Goal: Complete application form

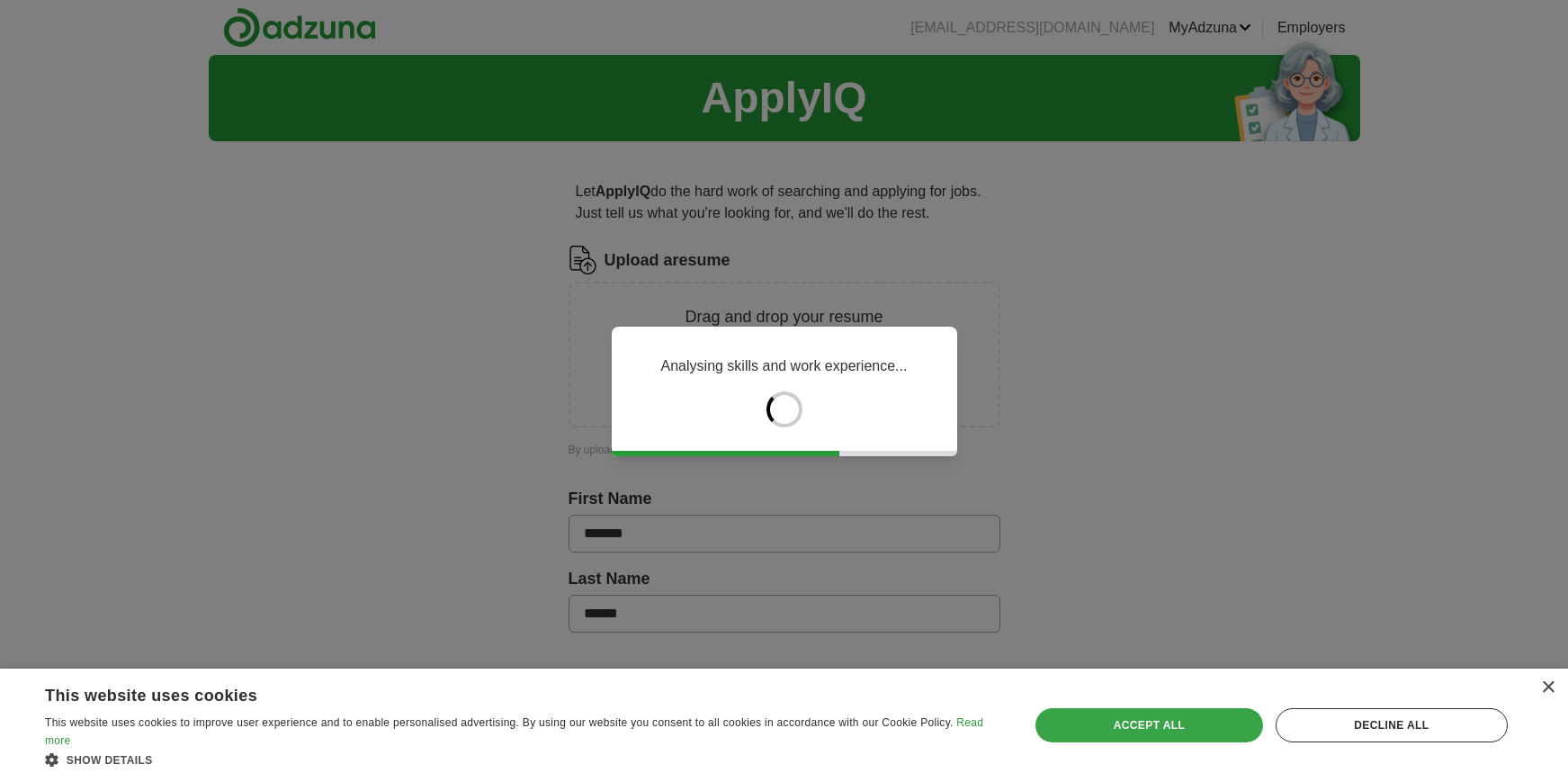
click at [1183, 725] on div "Accept all" at bounding box center [1149, 726] width 227 height 35
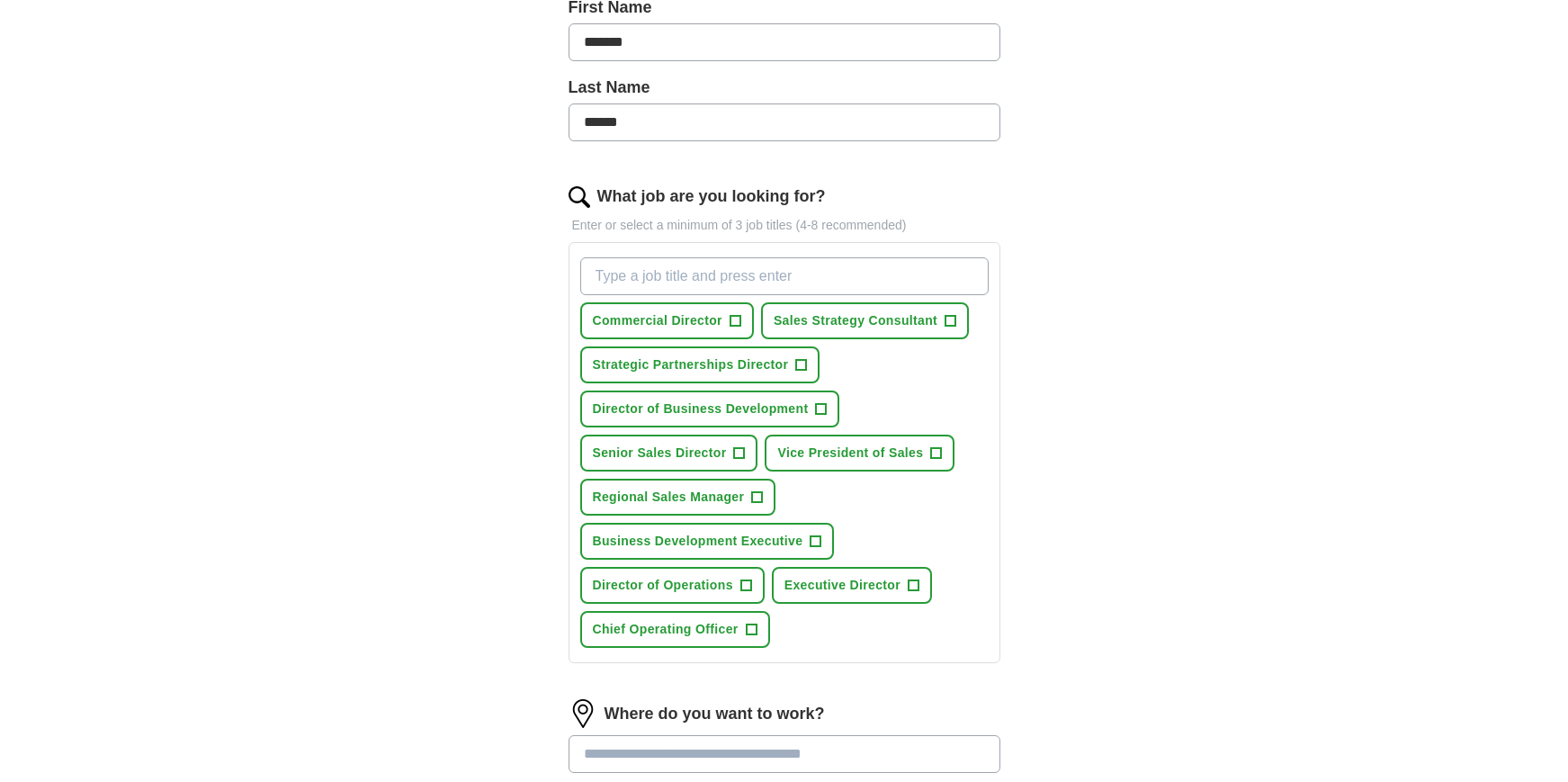
scroll to position [422, 0]
click at [738, 321] on span "+" at bounding box center [735, 319] width 11 height 15
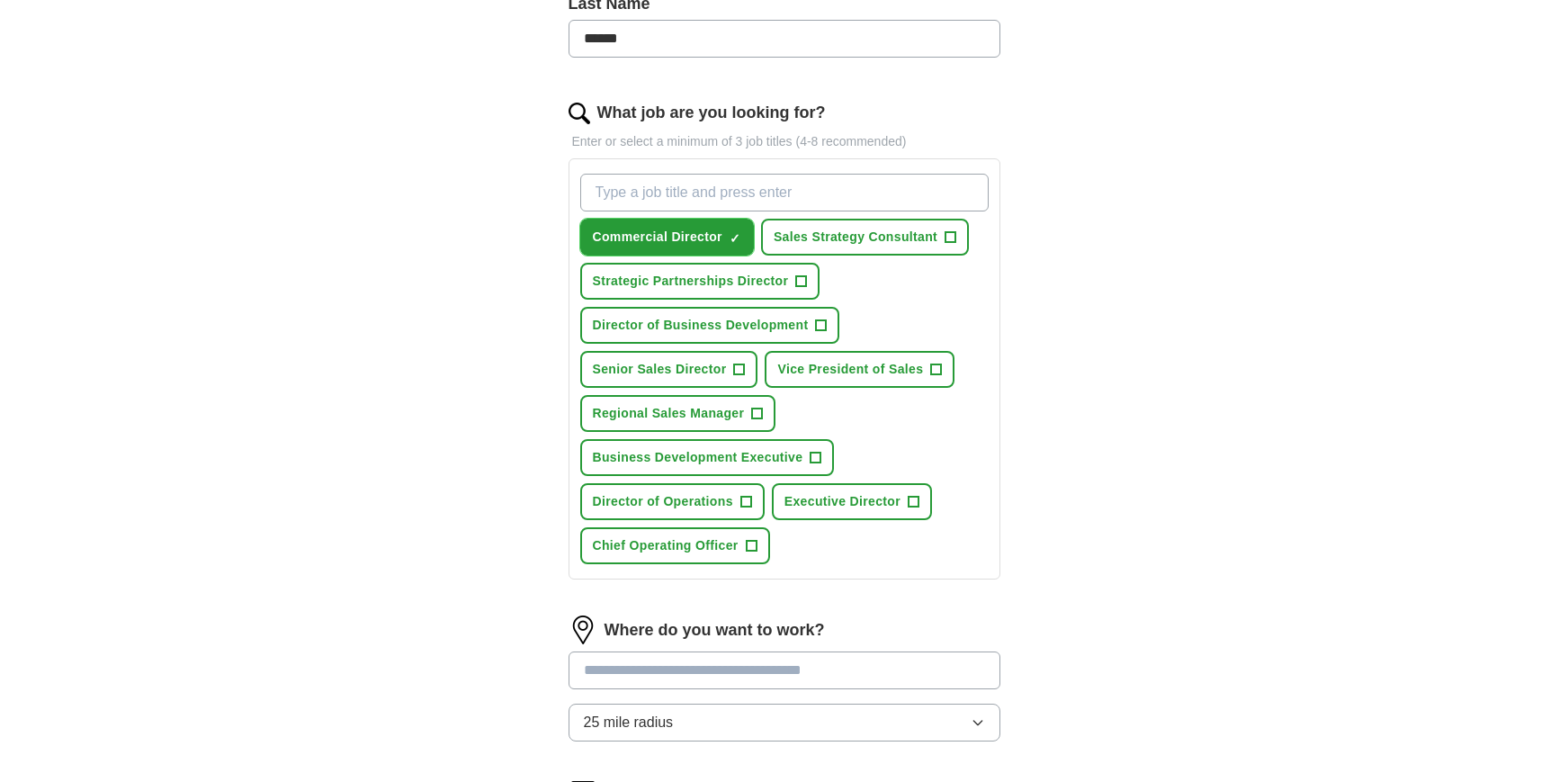
scroll to position [535, 0]
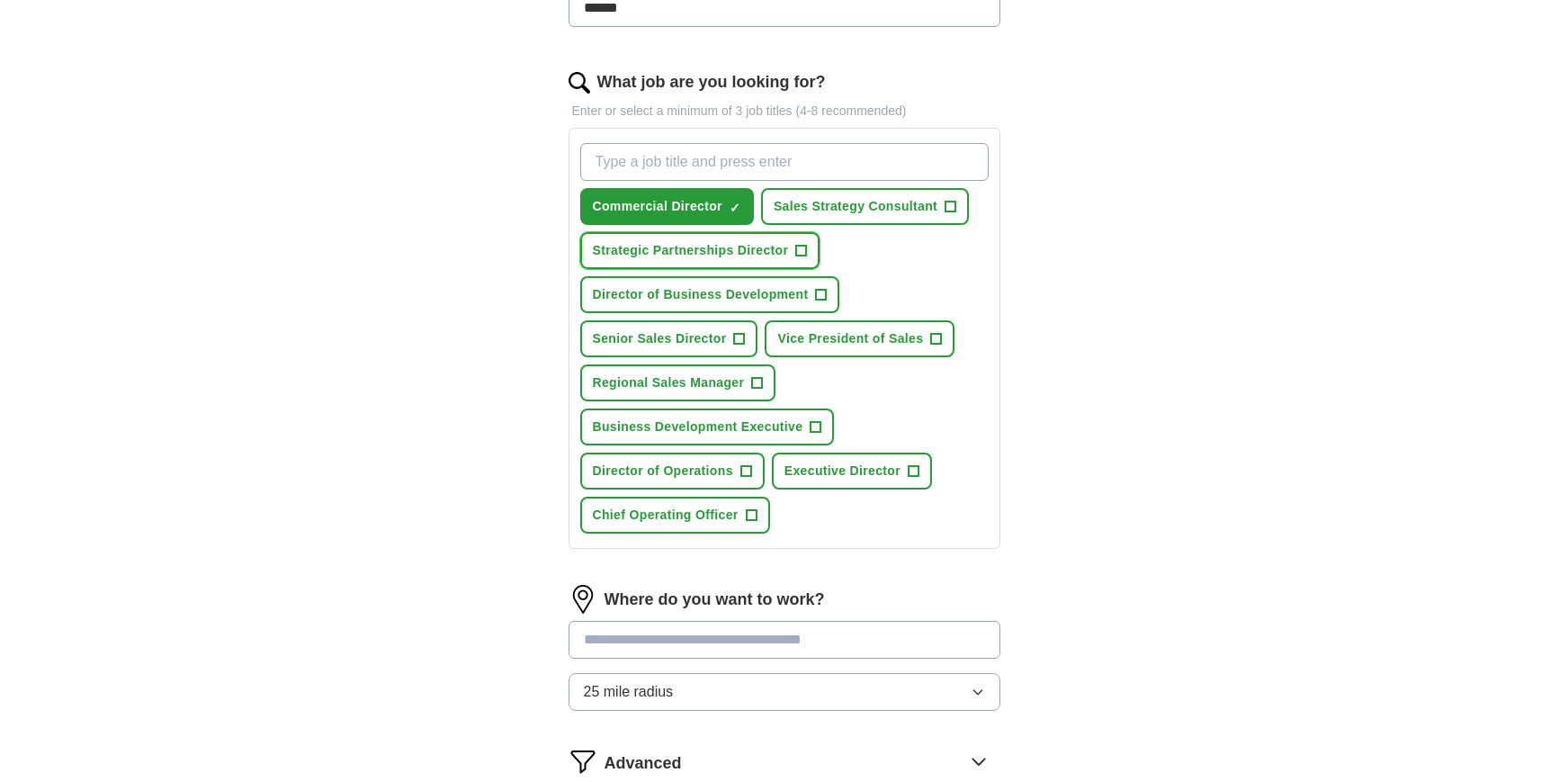
click at [753, 248] on span "Strategic Partnerships Director" at bounding box center [691, 250] width 197 height 19
click at [753, 287] on span "Director of Business Development" at bounding box center [701, 295] width 216 height 19
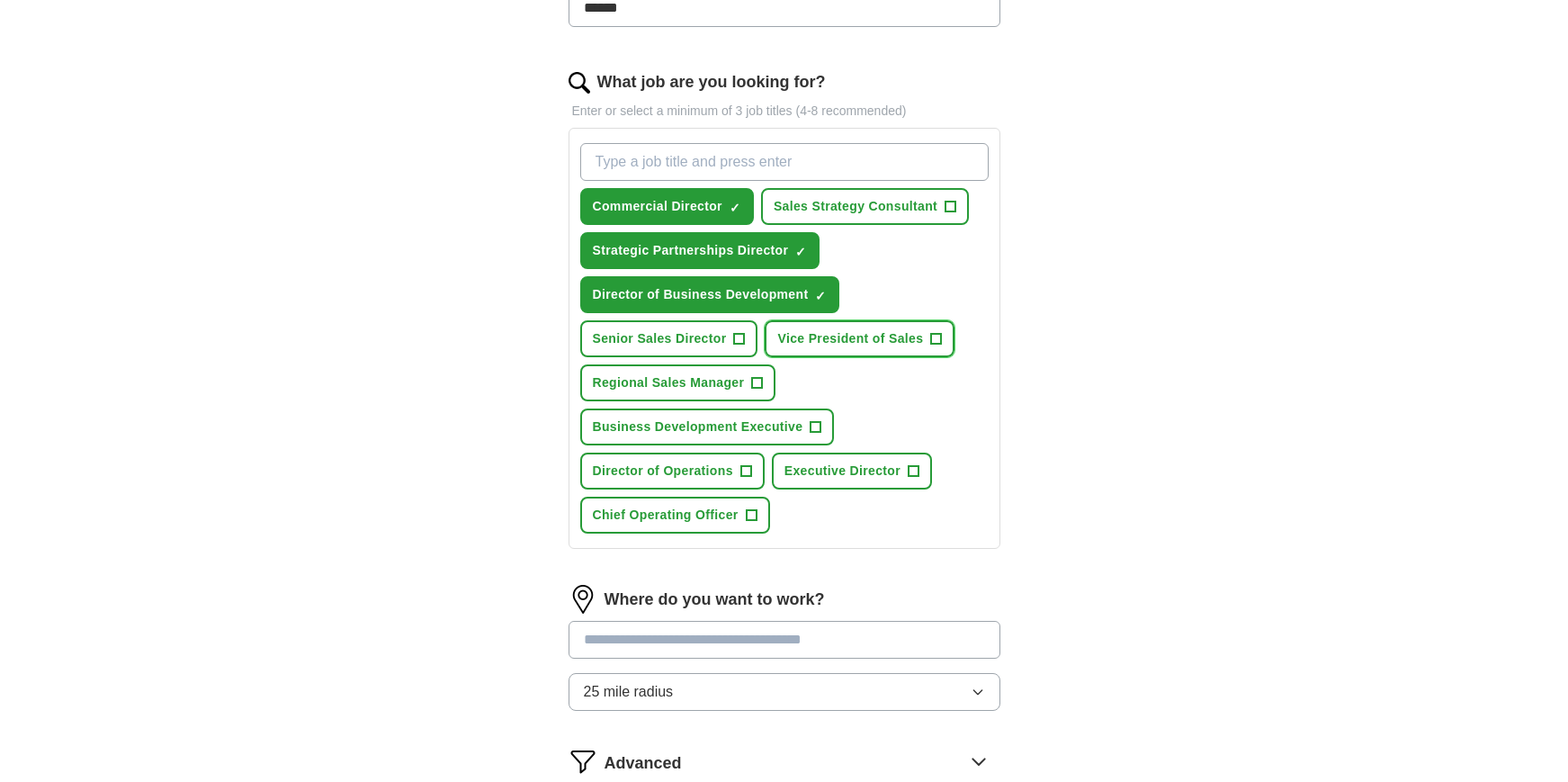
click at [866, 336] on span "Vice President of Sales" at bounding box center [851, 338] width 146 height 19
drag, startPoint x: 708, startPoint y: 518, endPoint x: 823, endPoint y: 539, distance: 116.9
click at [708, 518] on span "Chief Operating Officer" at bounding box center [666, 515] width 146 height 19
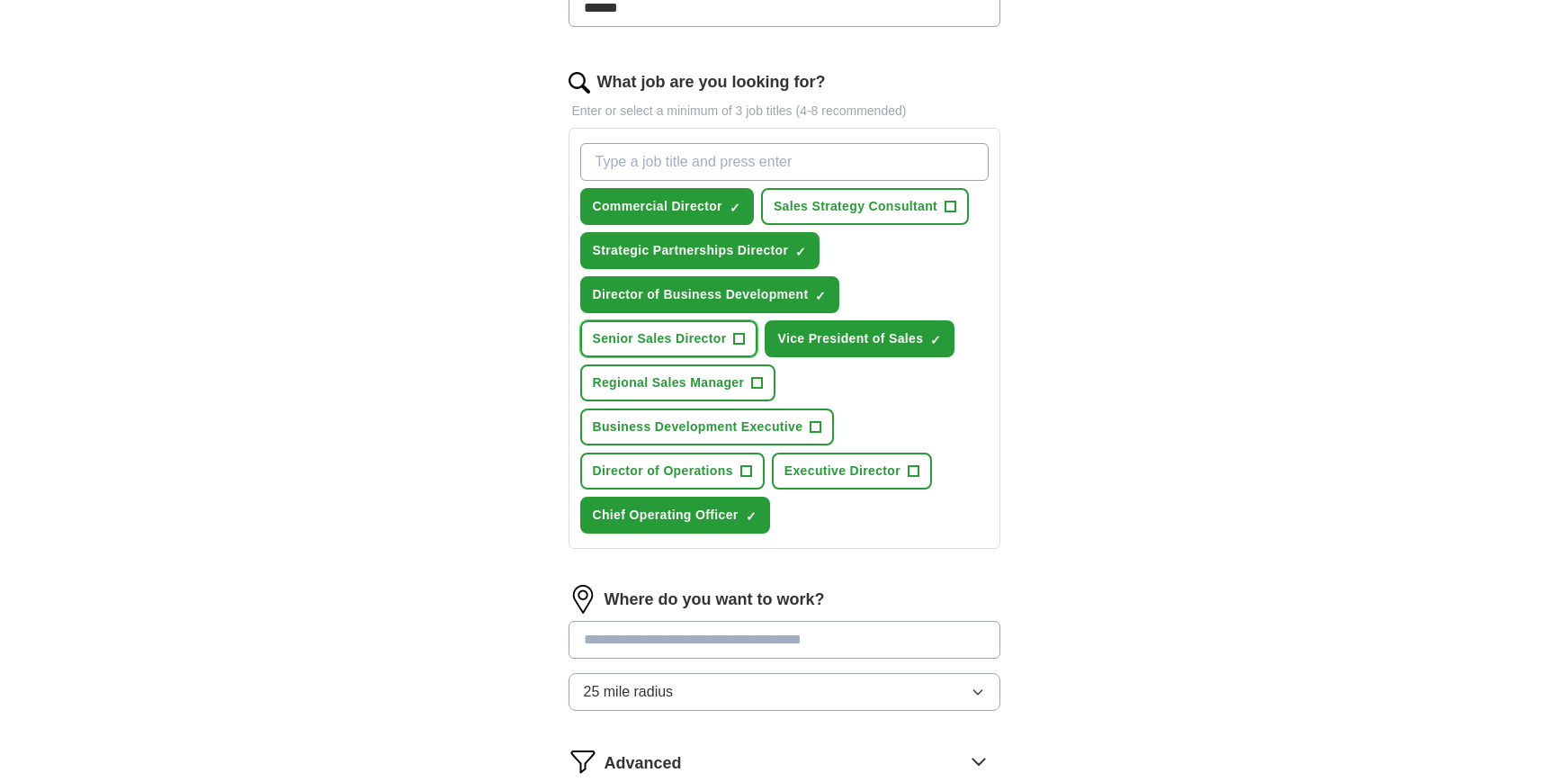
click at [672, 332] on span "Senior Sales Director" at bounding box center [660, 338] width 134 height 19
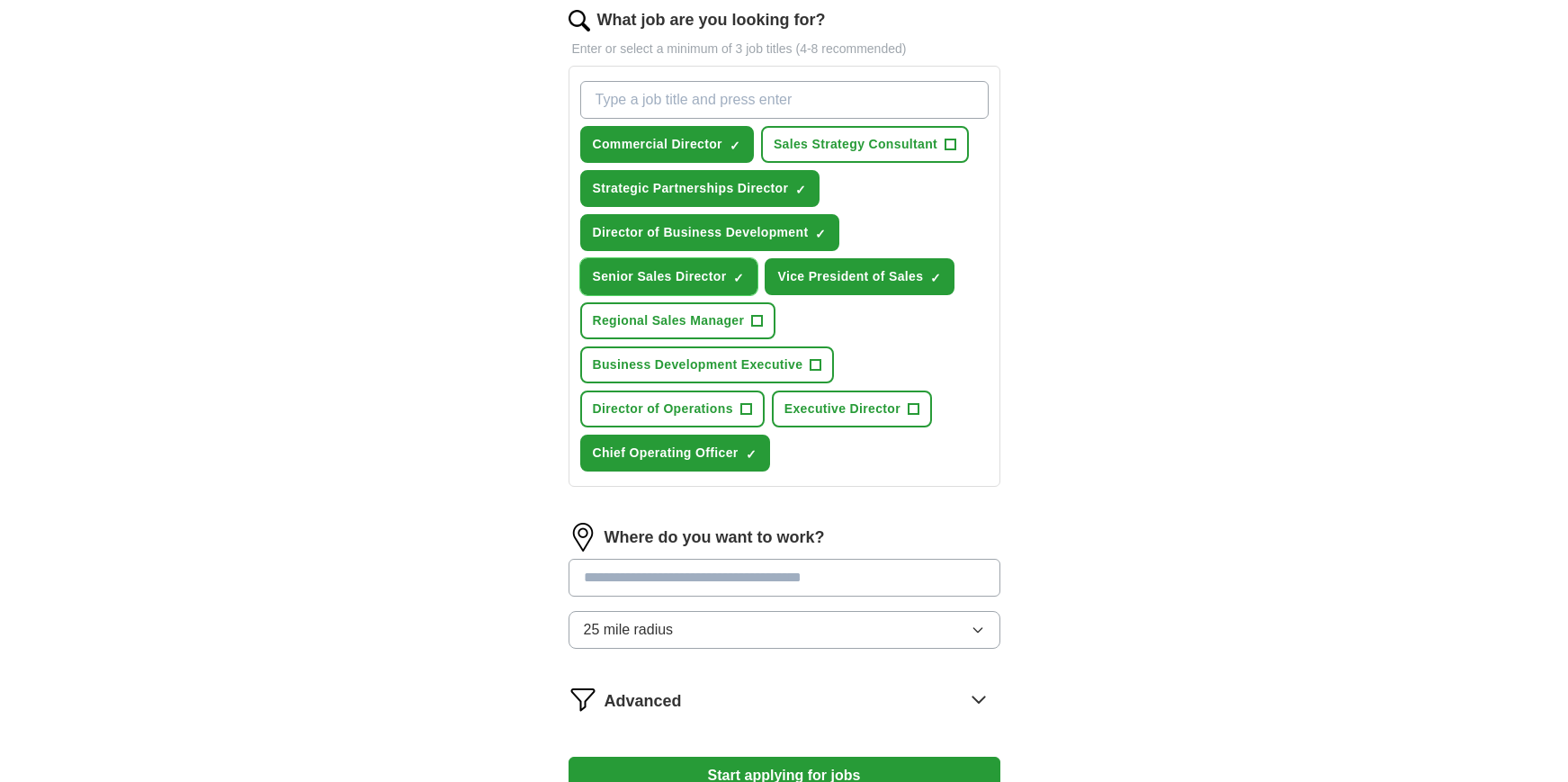
scroll to position [532, 0]
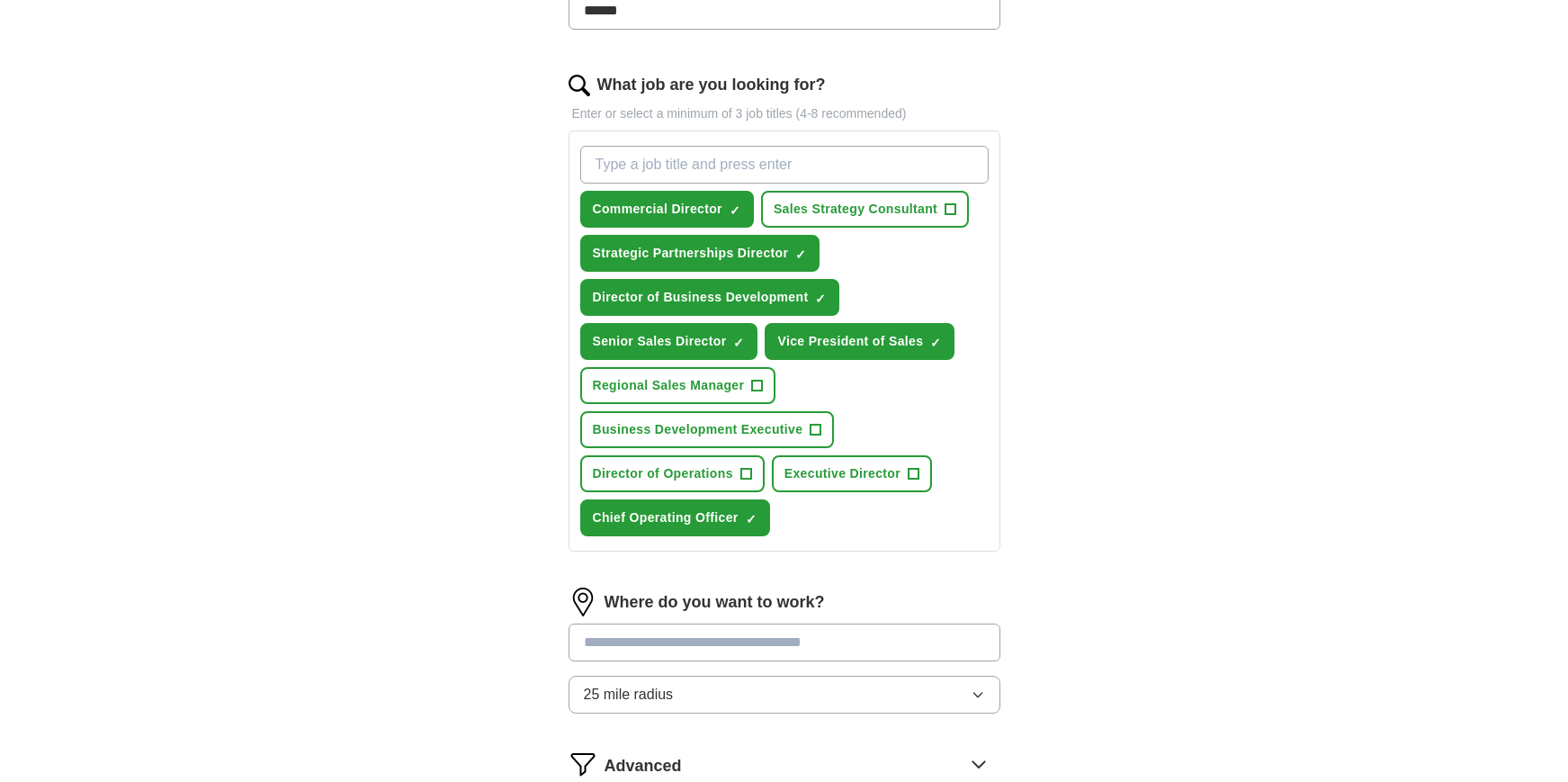
click at [734, 162] on input "What job are you looking for?" at bounding box center [784, 165] width 408 height 38
type input "vice president commercial"
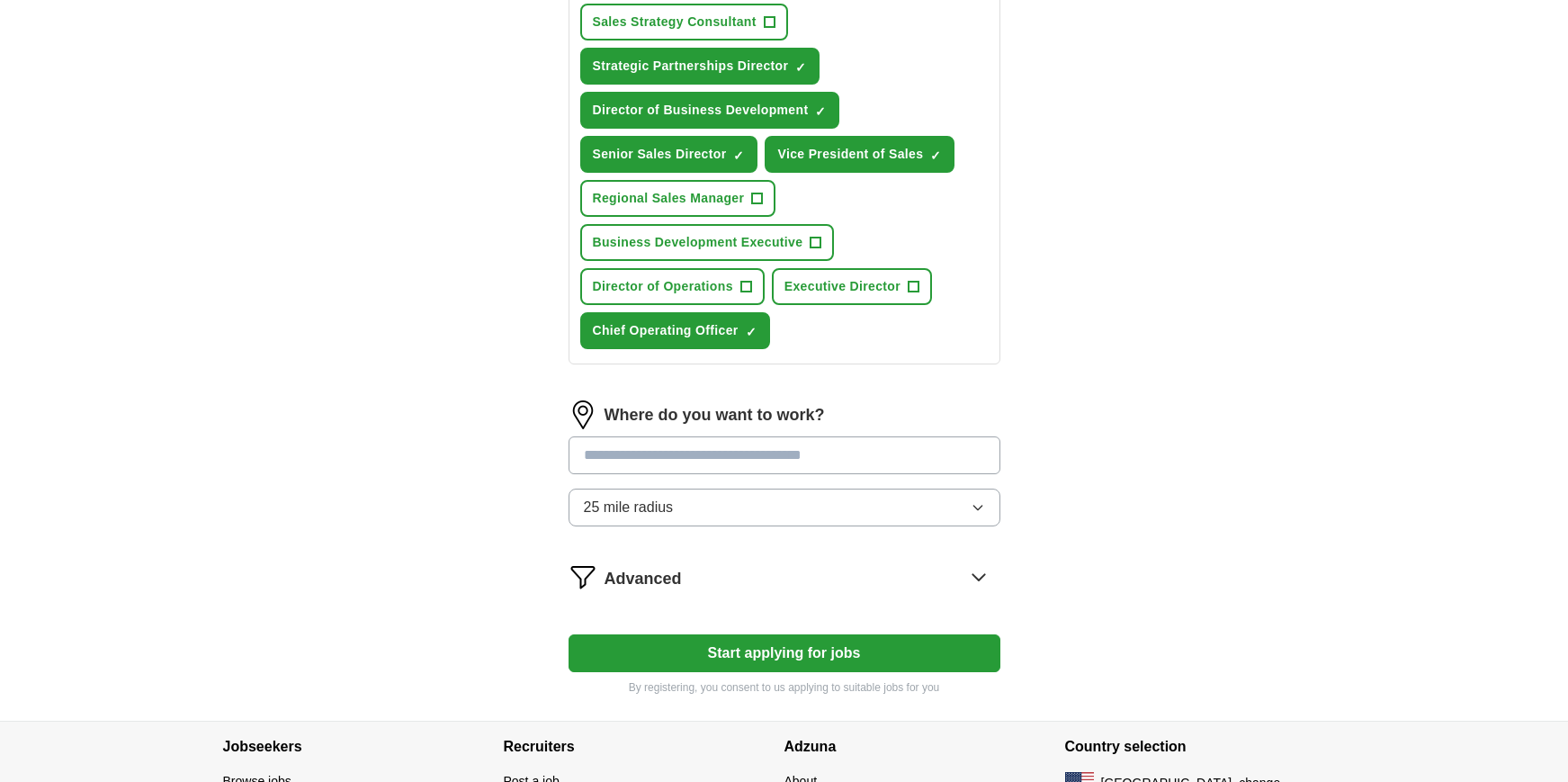
scroll to position [781, 0]
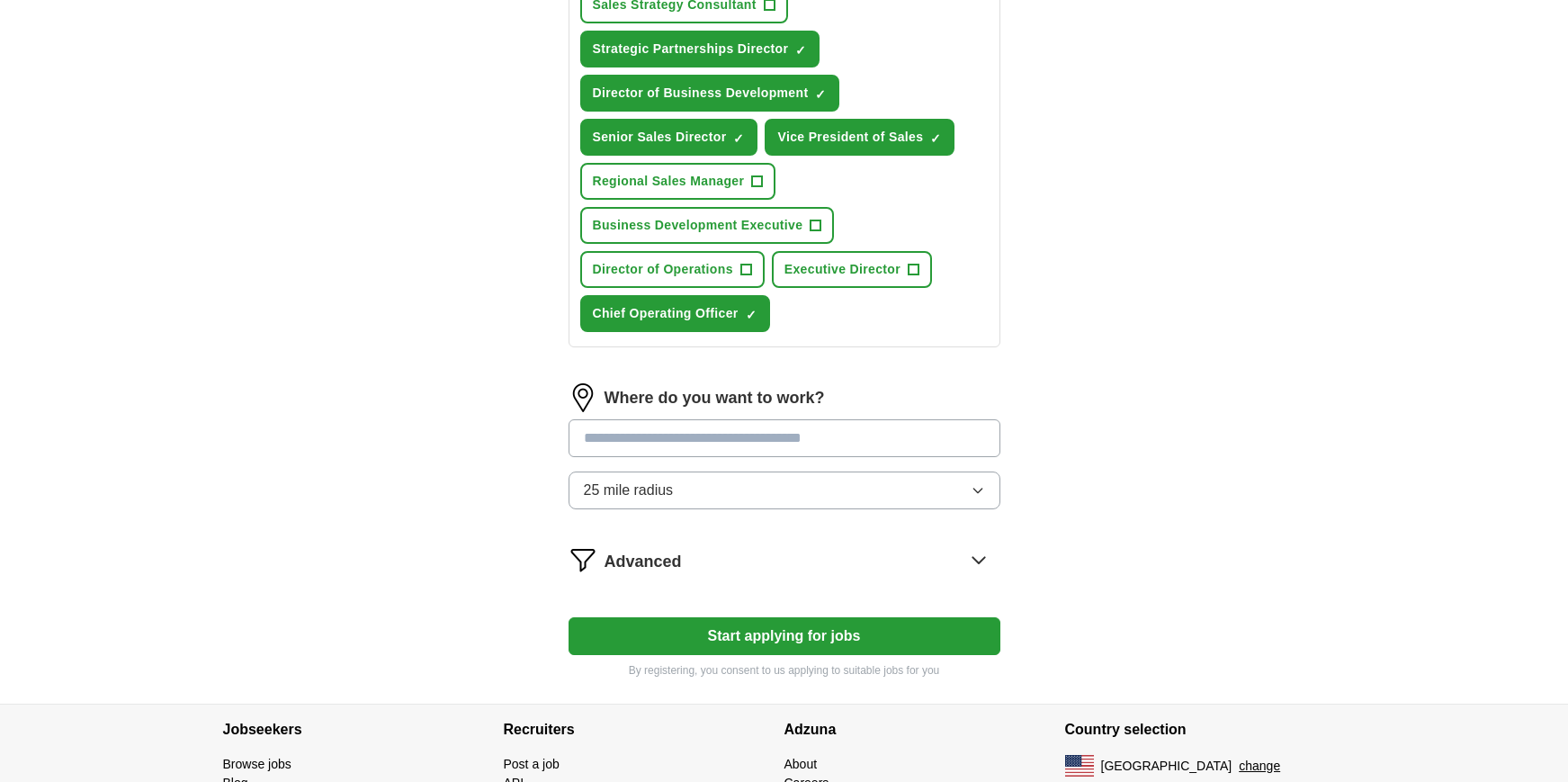
click at [747, 439] on input at bounding box center [784, 438] width 432 height 38
type input "*********"
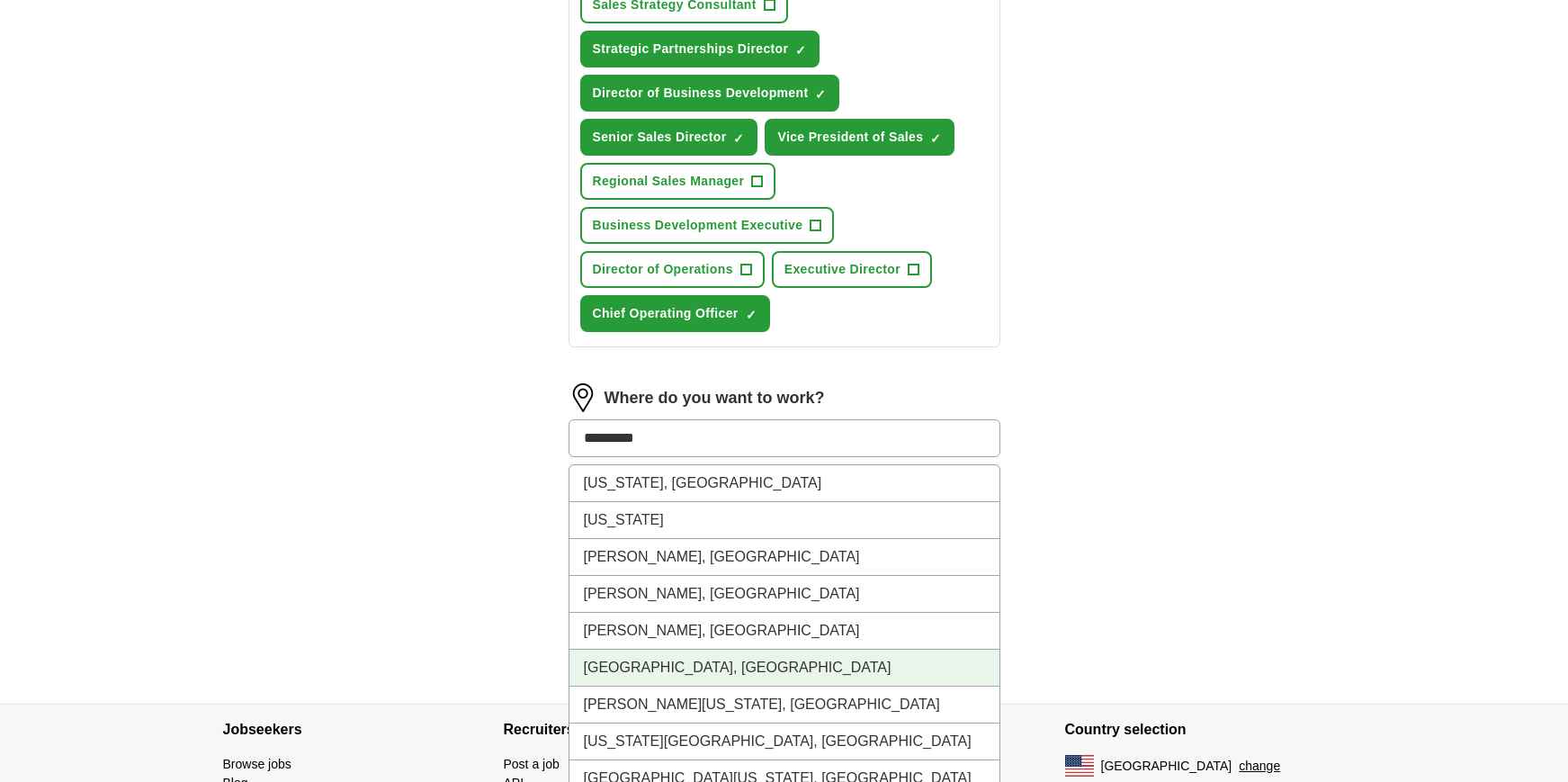
click at [815, 662] on li "[GEOGRAPHIC_DATA], [GEOGRAPHIC_DATA]" at bounding box center [784, 668] width 430 height 37
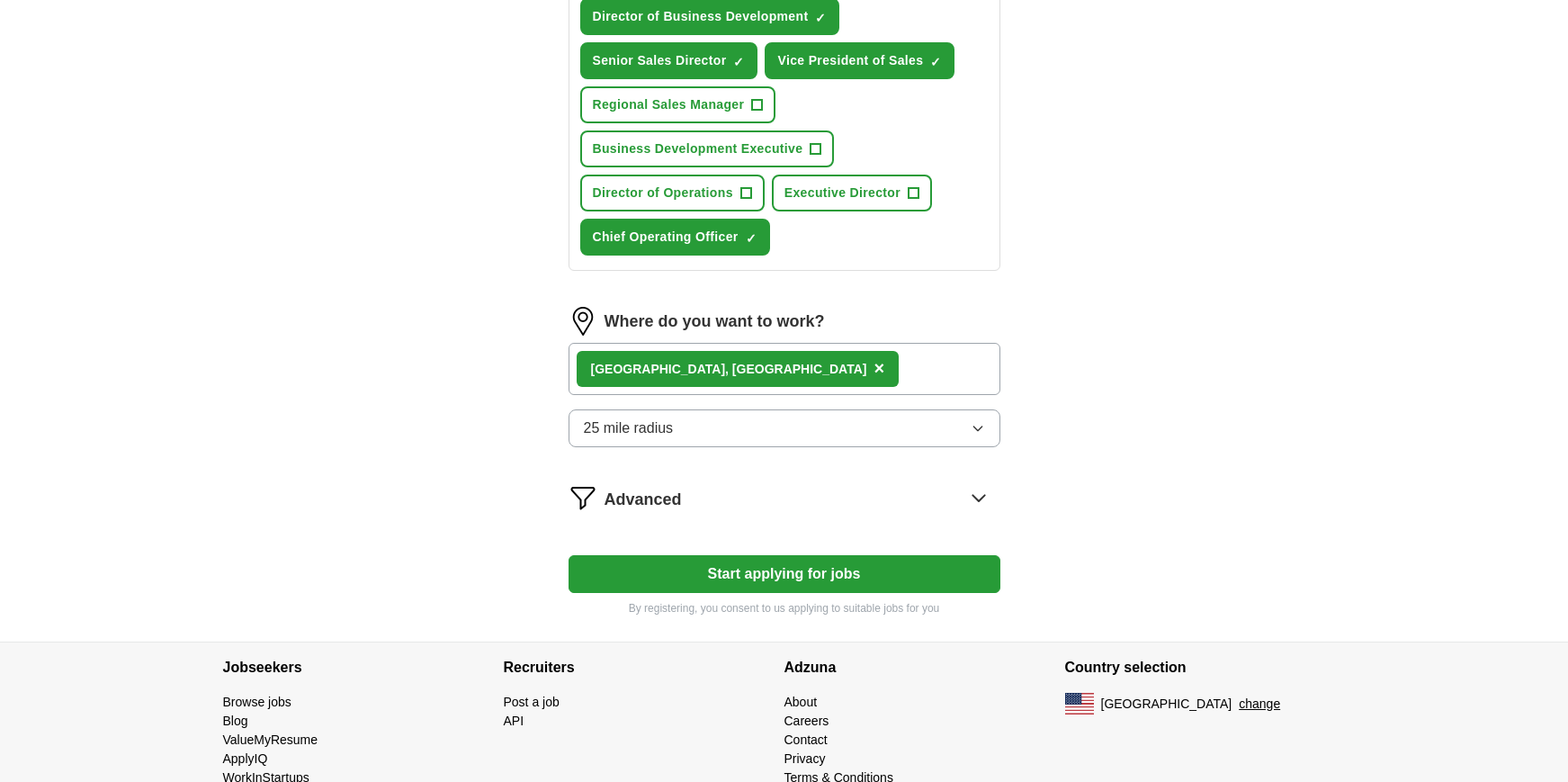
scroll to position [899, 0]
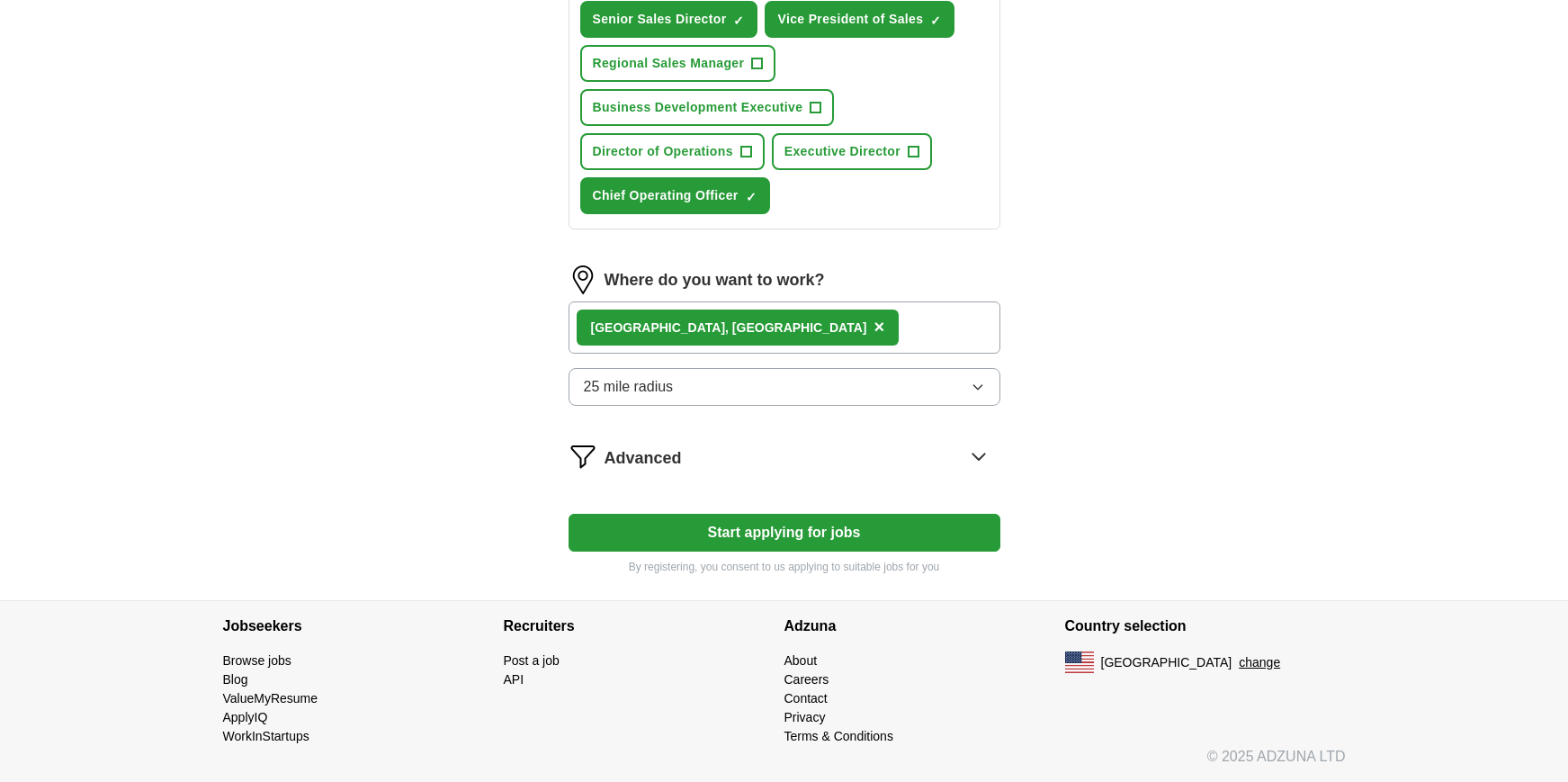
click at [976, 382] on icon "button" at bounding box center [978, 387] width 15 height 15
drag, startPoint x: 1172, startPoint y: 342, endPoint x: 1163, endPoint y: 364, distance: 23.8
click at [837, 526] on button "Start applying for jobs" at bounding box center [784, 533] width 432 height 38
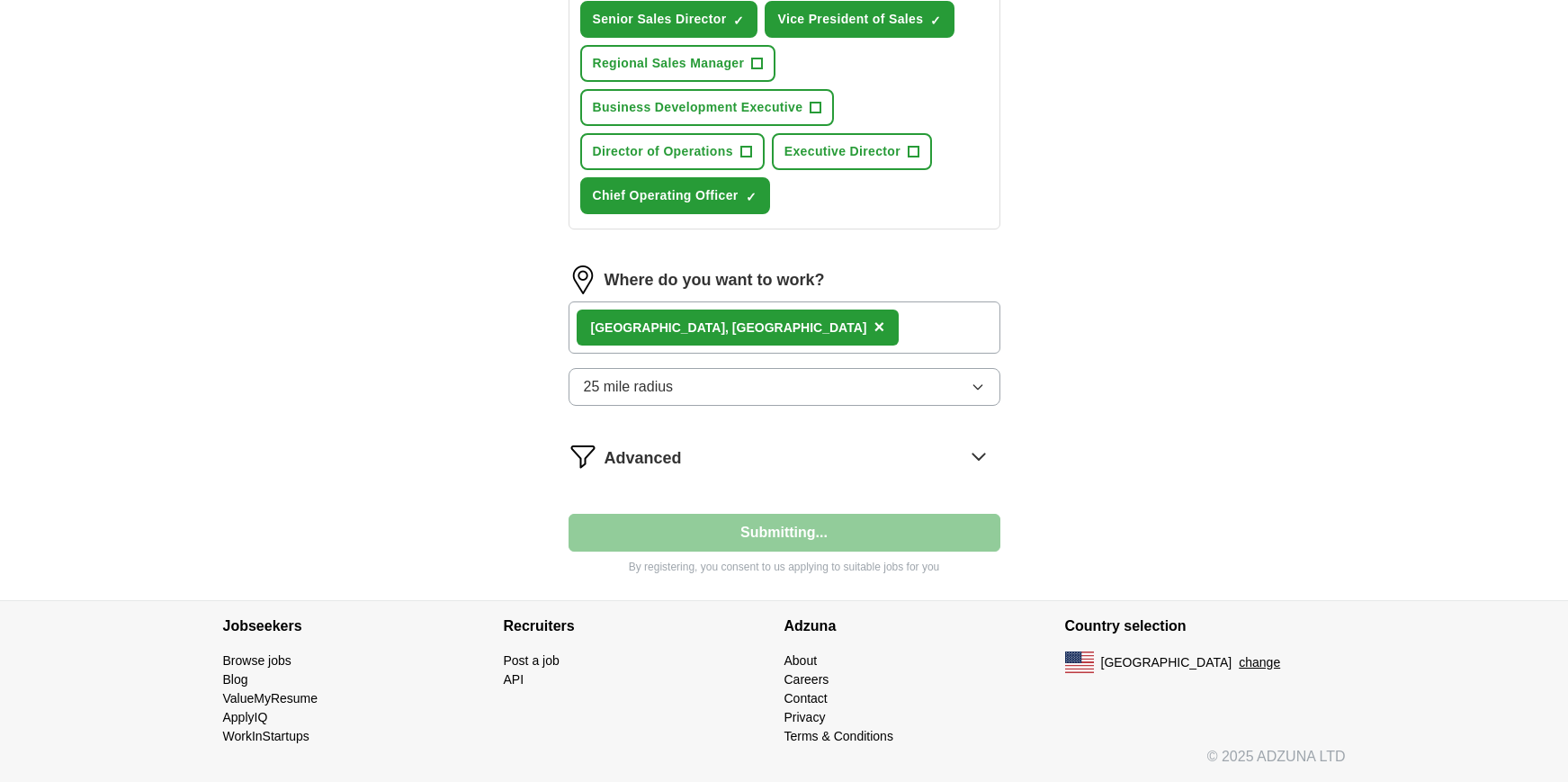
select select "**"
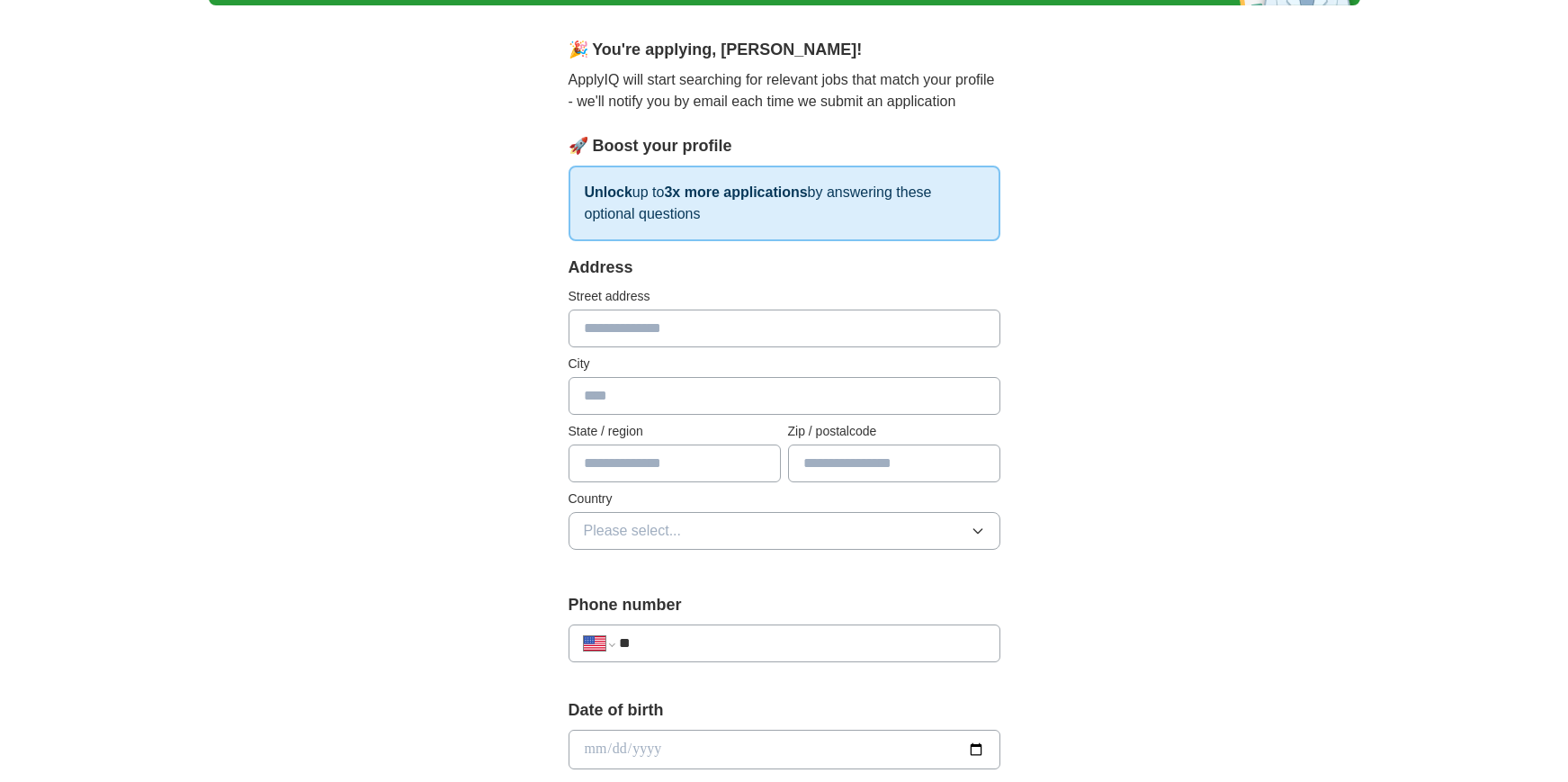
scroll to position [144, 0]
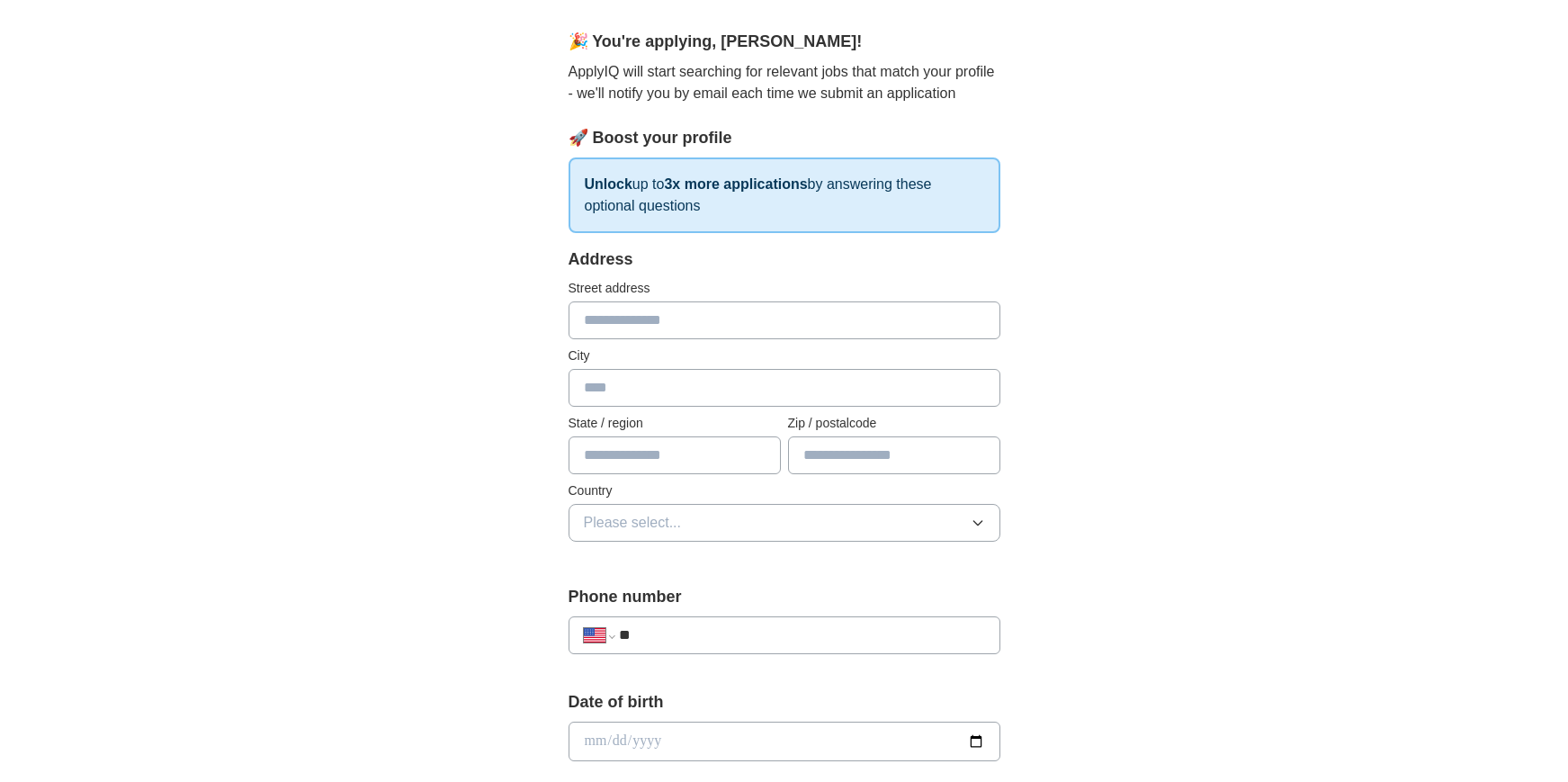
click at [696, 325] on input "text" at bounding box center [784, 320] width 432 height 38
type input "**********"
type input "******"
type input "**"
type input "*****"
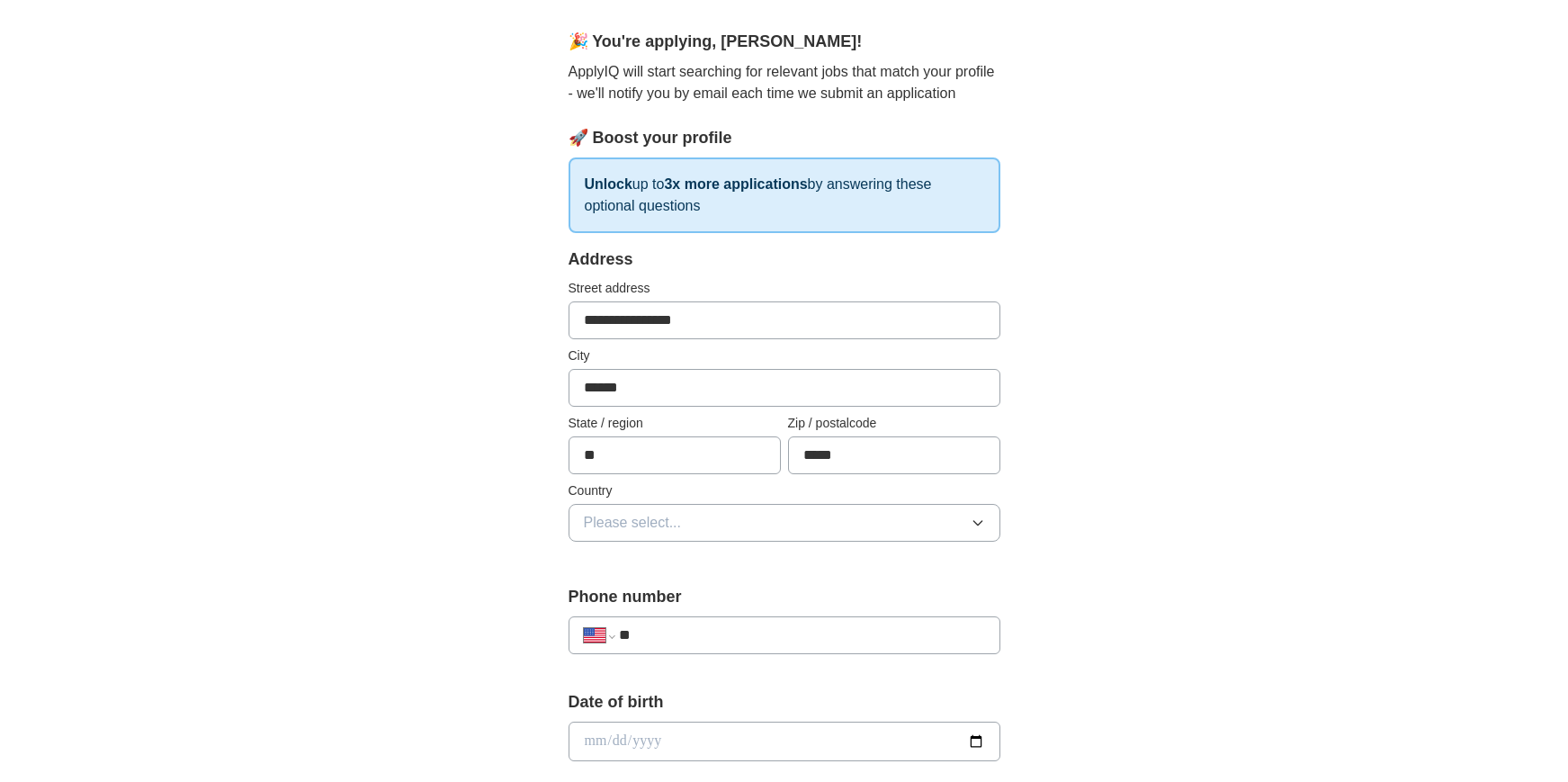
click at [952, 536] on button "Please select..." at bounding box center [784, 523] width 432 height 38
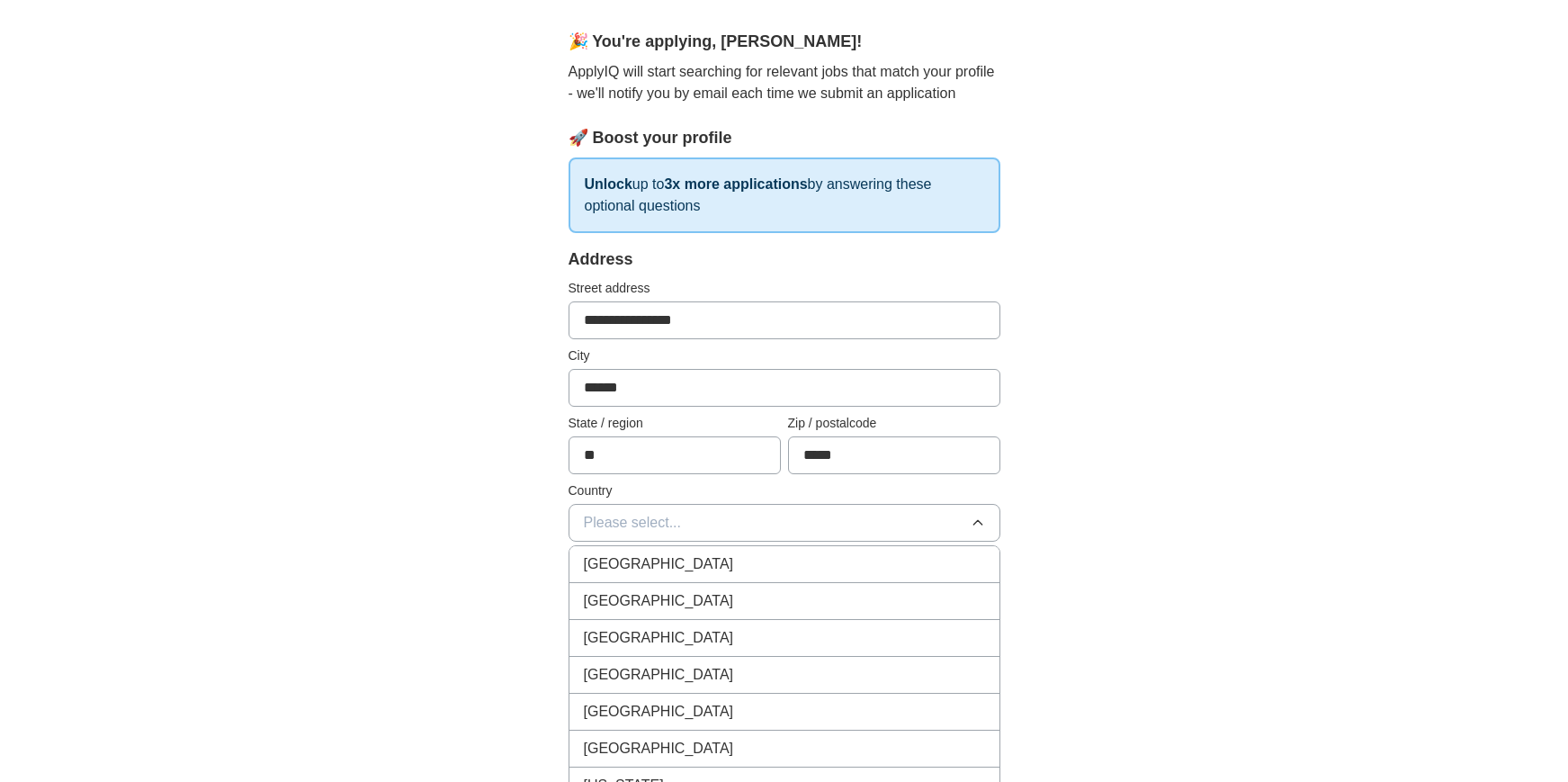
drag, startPoint x: 929, startPoint y: 594, endPoint x: 957, endPoint y: 593, distance: 28.0
click at [928, 594] on div "[GEOGRAPHIC_DATA]" at bounding box center [784, 601] width 401 height 22
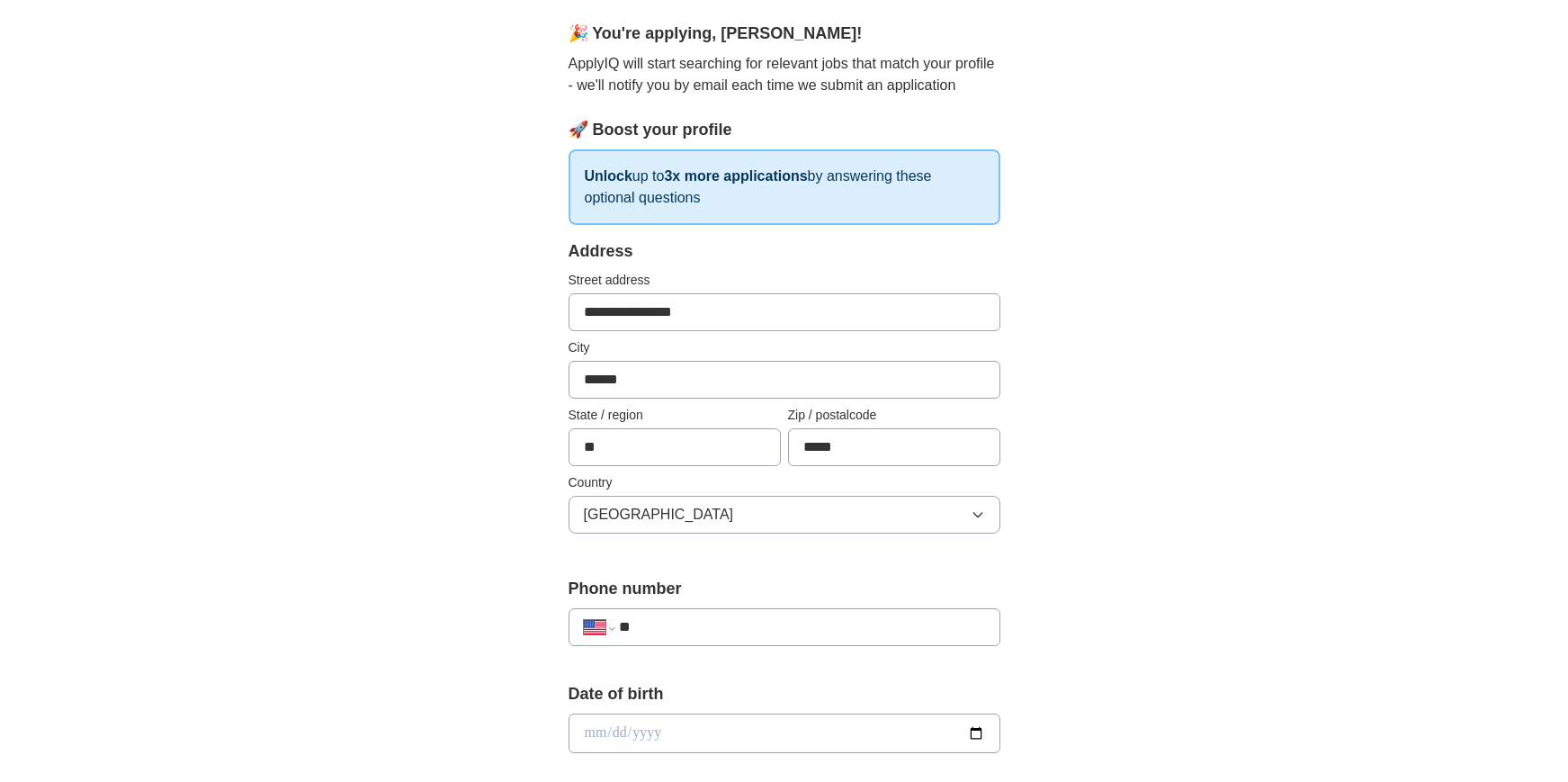
click at [1140, 571] on div "**********" at bounding box center [784, 723] width 1152 height 1639
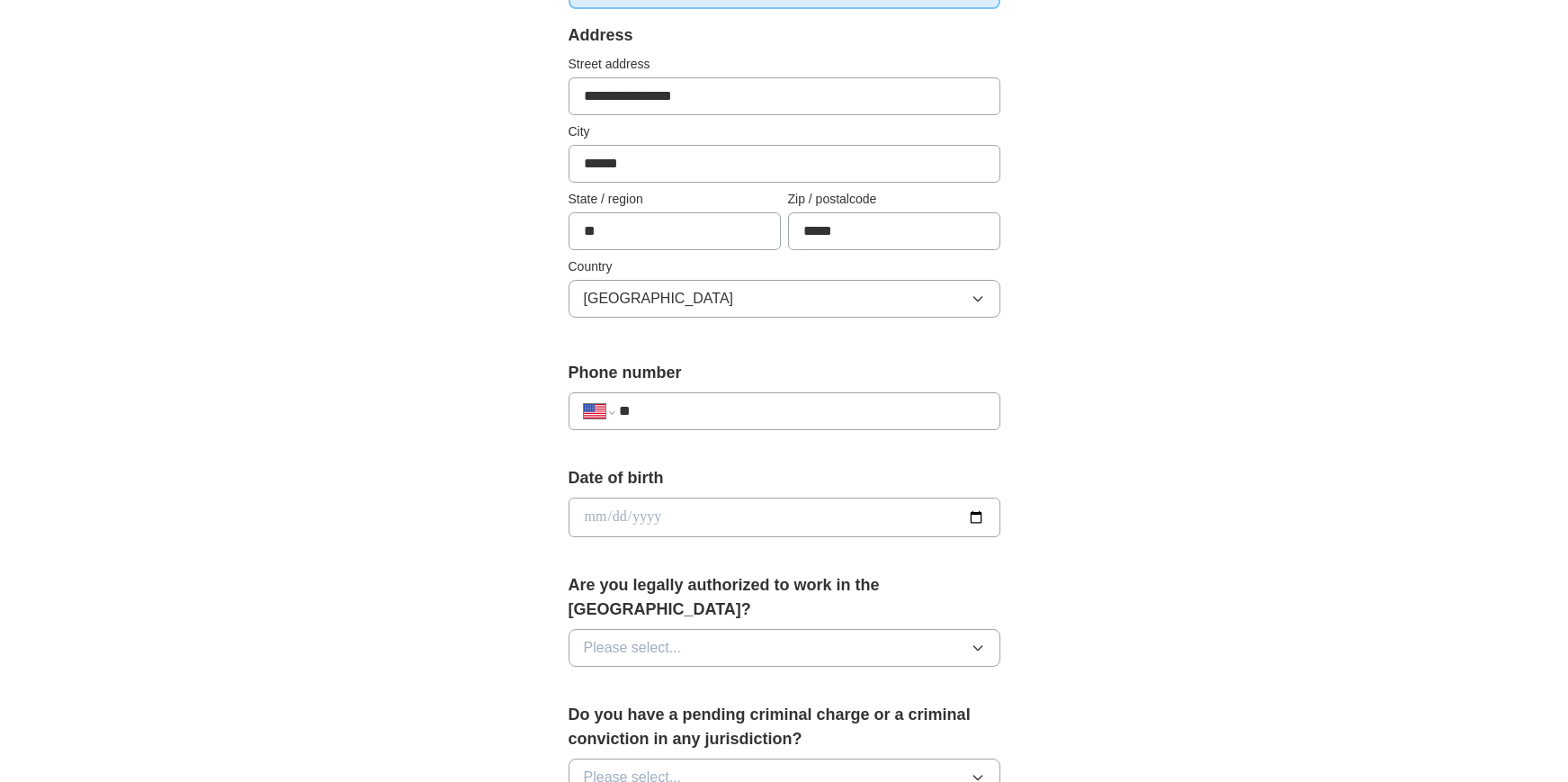
scroll to position [372, 0]
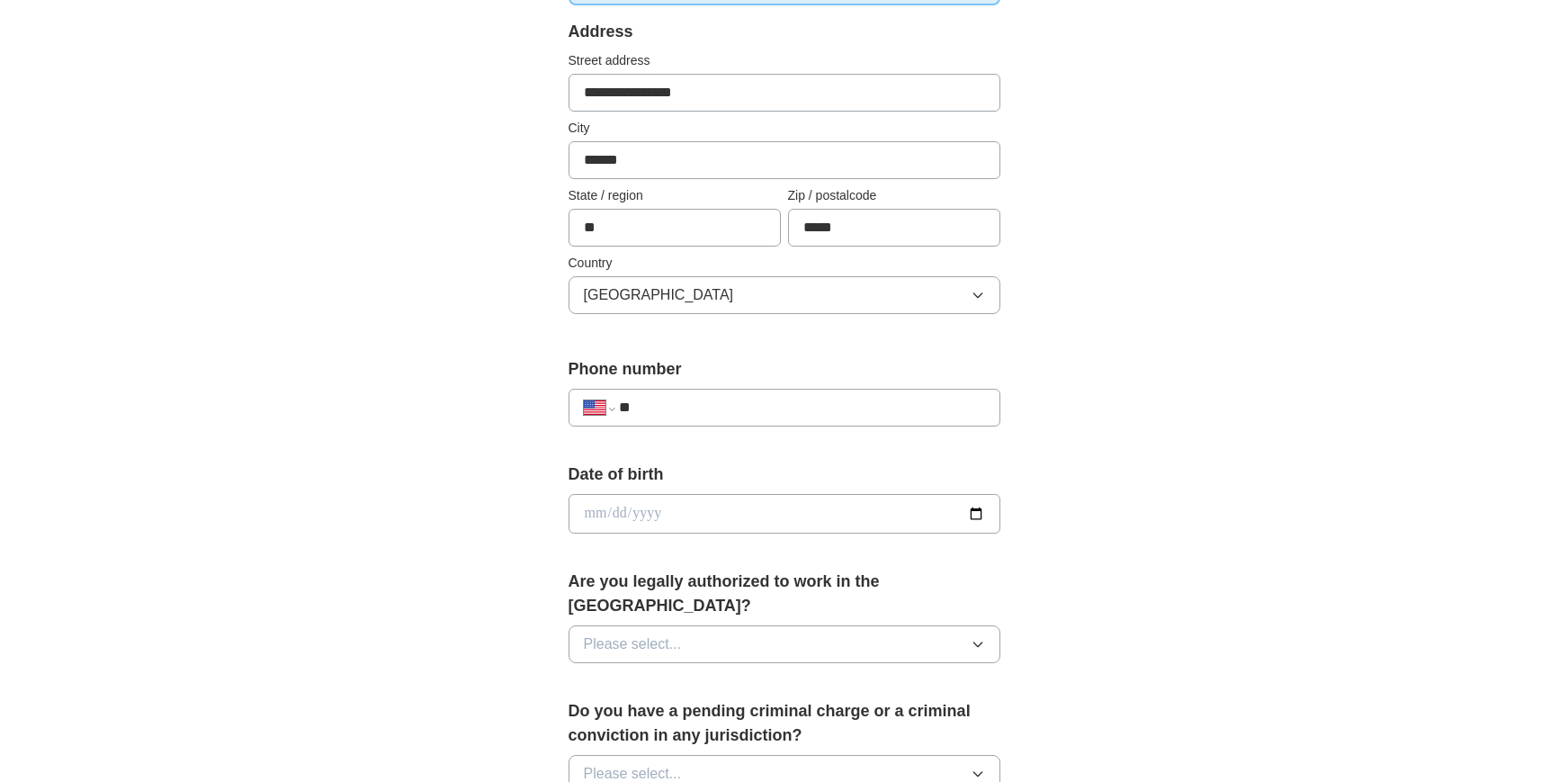
click at [831, 405] on input "**" at bounding box center [802, 408] width 366 height 22
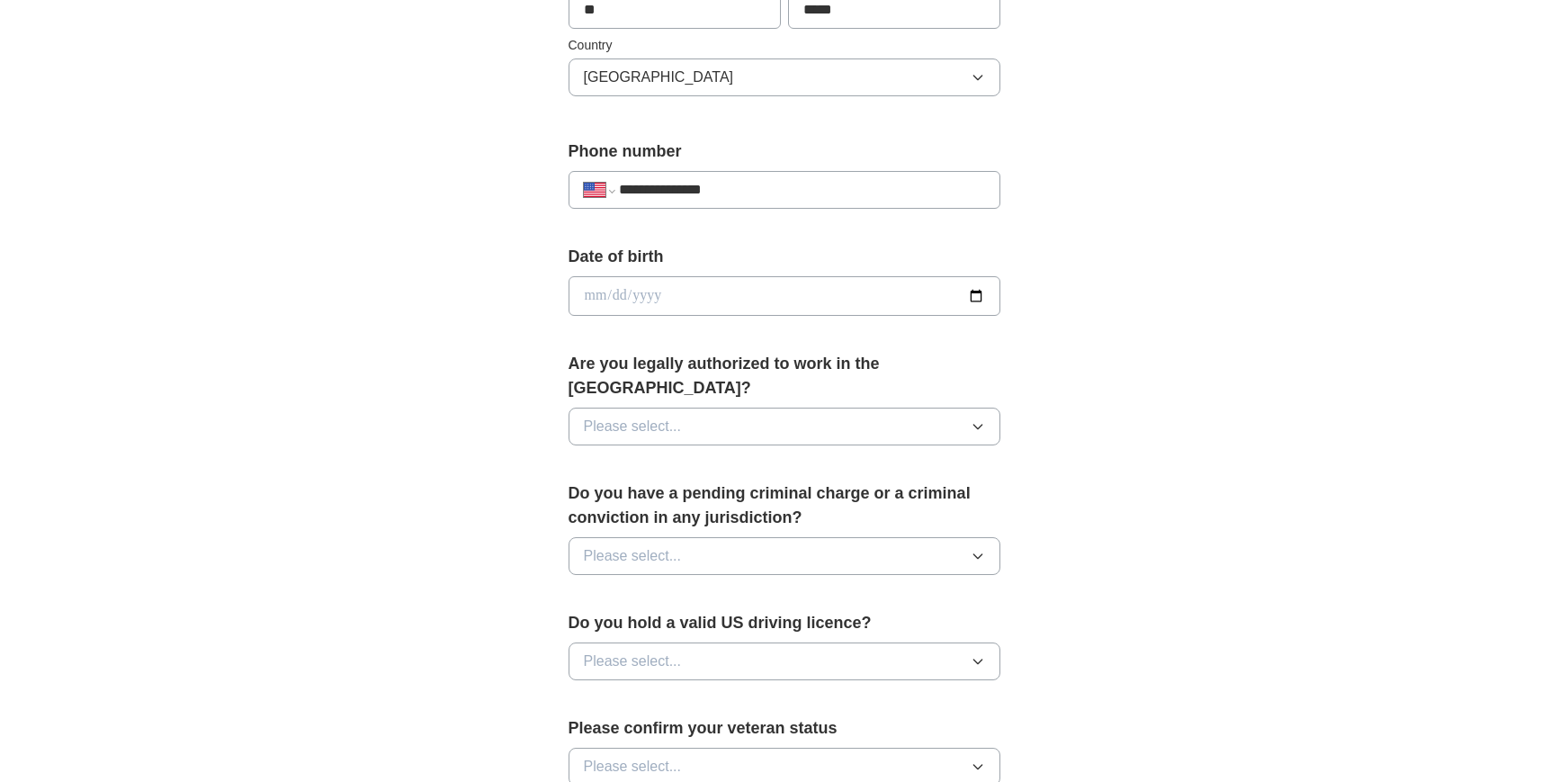
scroll to position [590, 0]
type input "**********"
click at [953, 412] on button "Please select..." at bounding box center [784, 426] width 432 height 38
click at [885, 454] on li "Yes" at bounding box center [784, 467] width 430 height 37
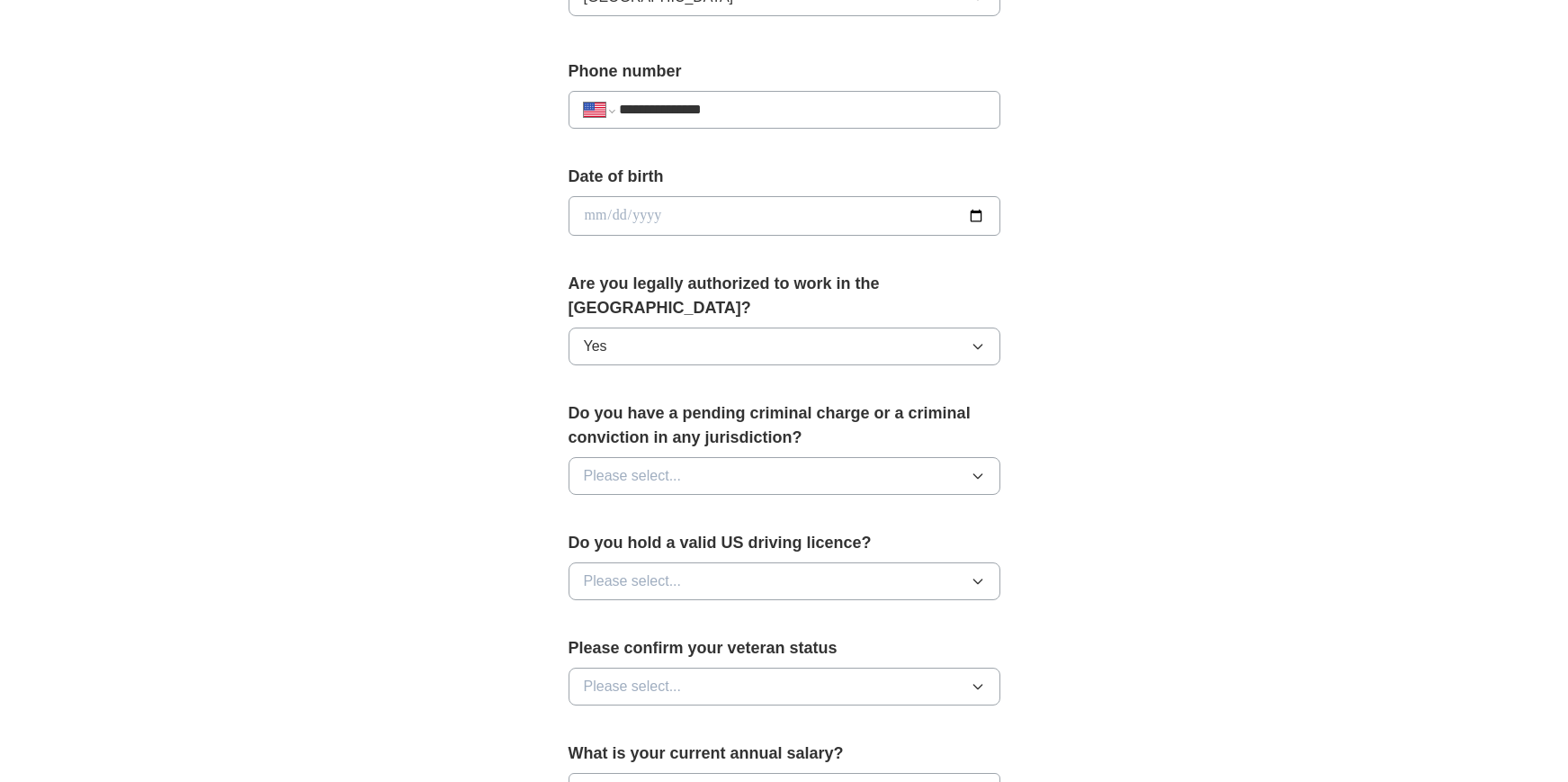
scroll to position [676, 0]
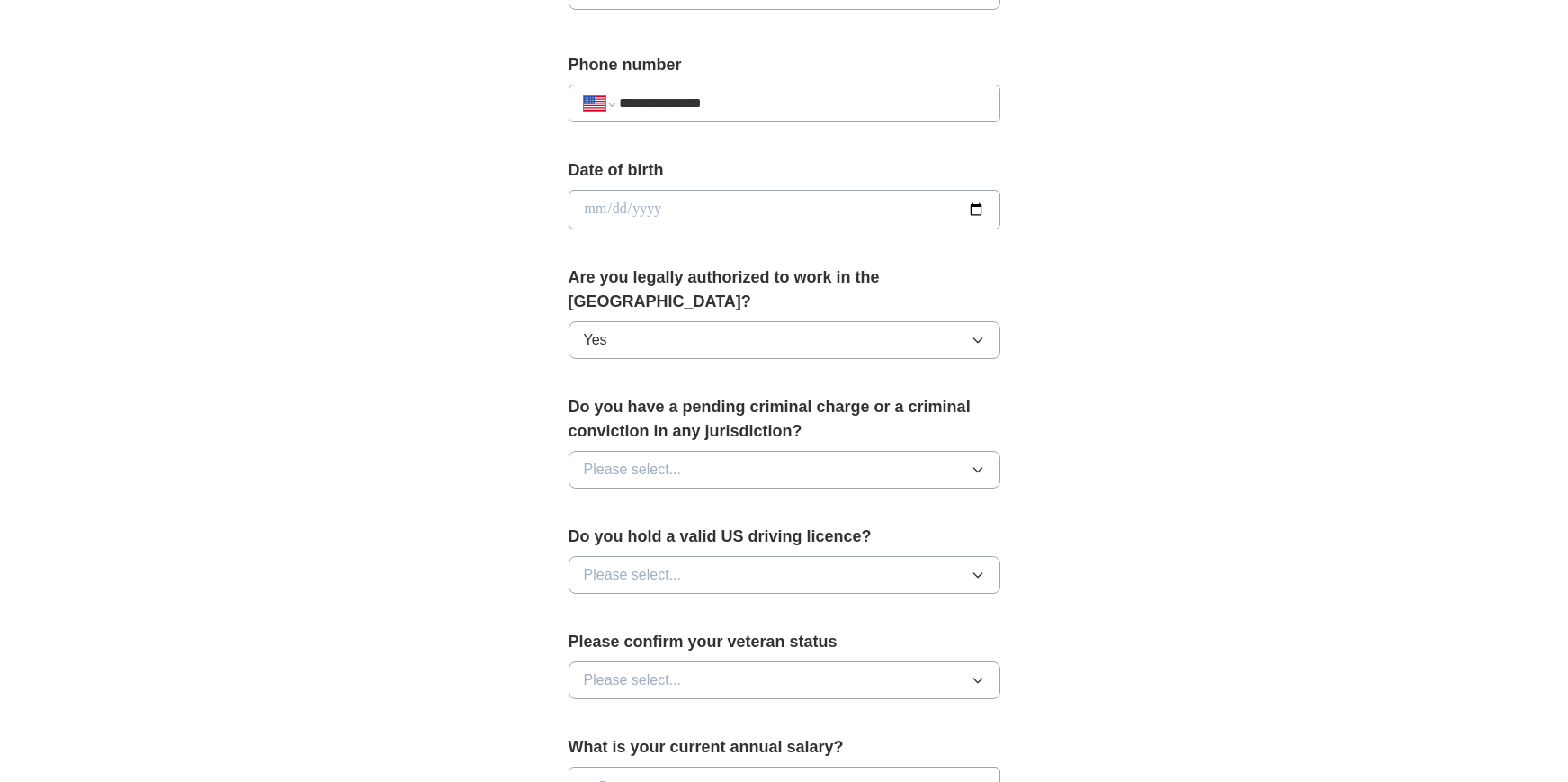
click at [926, 454] on button "Please select..." at bounding box center [784, 470] width 432 height 38
click at [859, 538] on div "No" at bounding box center [784, 549] width 401 height 22
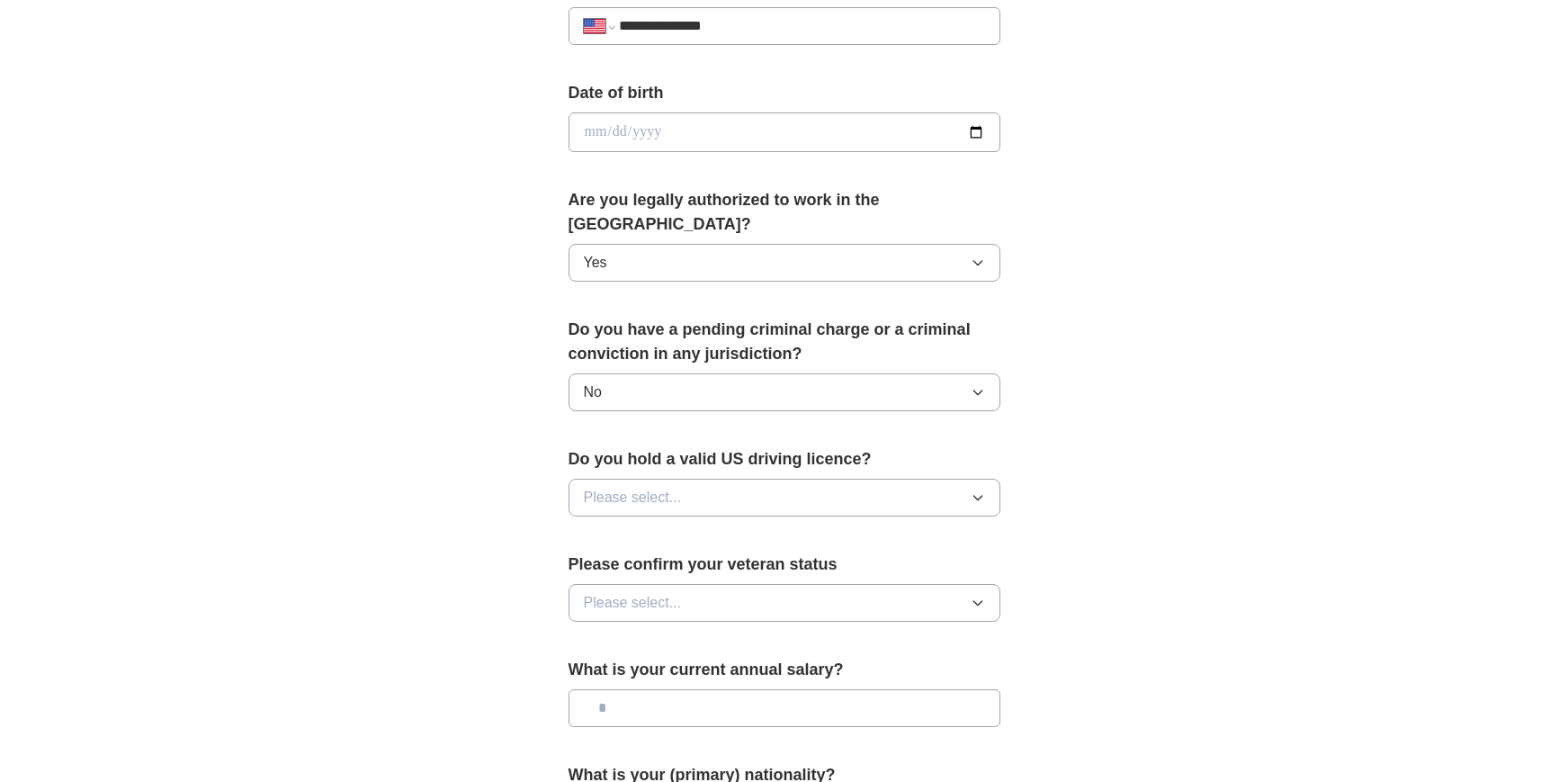
scroll to position [769, 0]
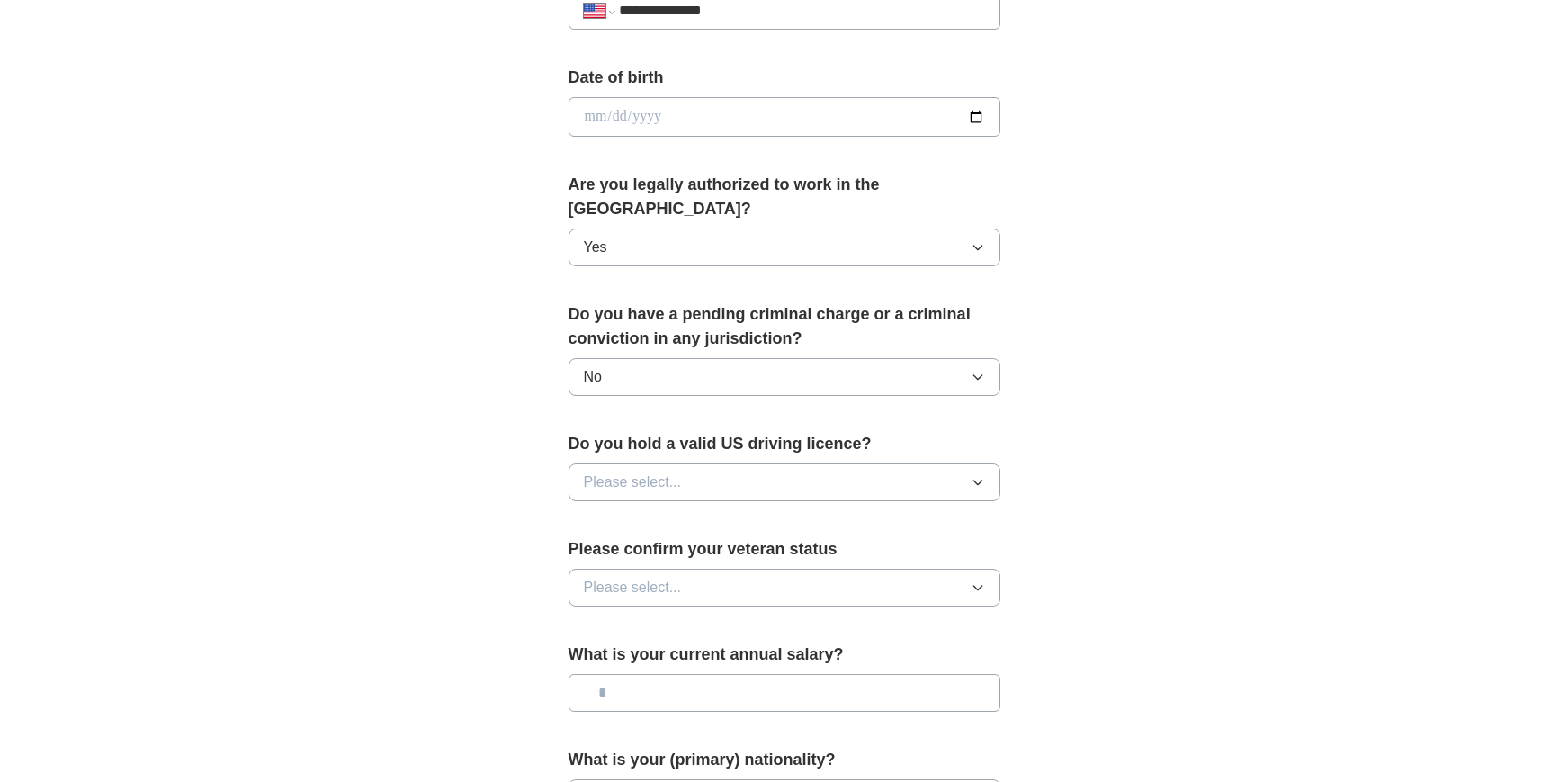
click at [912, 464] on button "Please select..." at bounding box center [784, 482] width 432 height 38
drag, startPoint x: 886, startPoint y: 506, endPoint x: 933, endPoint y: 526, distance: 51.1
click at [886, 513] on div "Yes" at bounding box center [784, 524] width 401 height 22
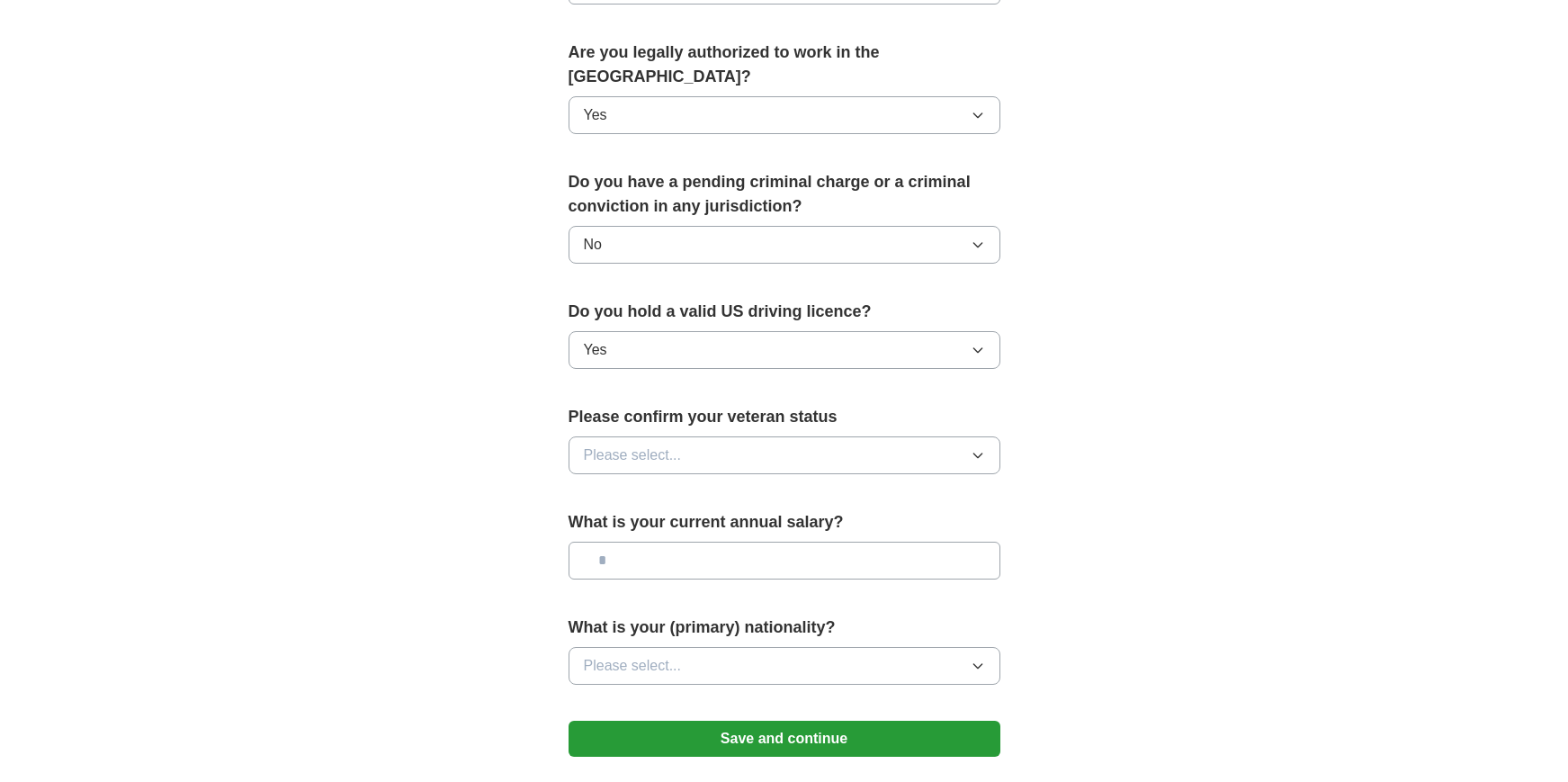
scroll to position [903, 0]
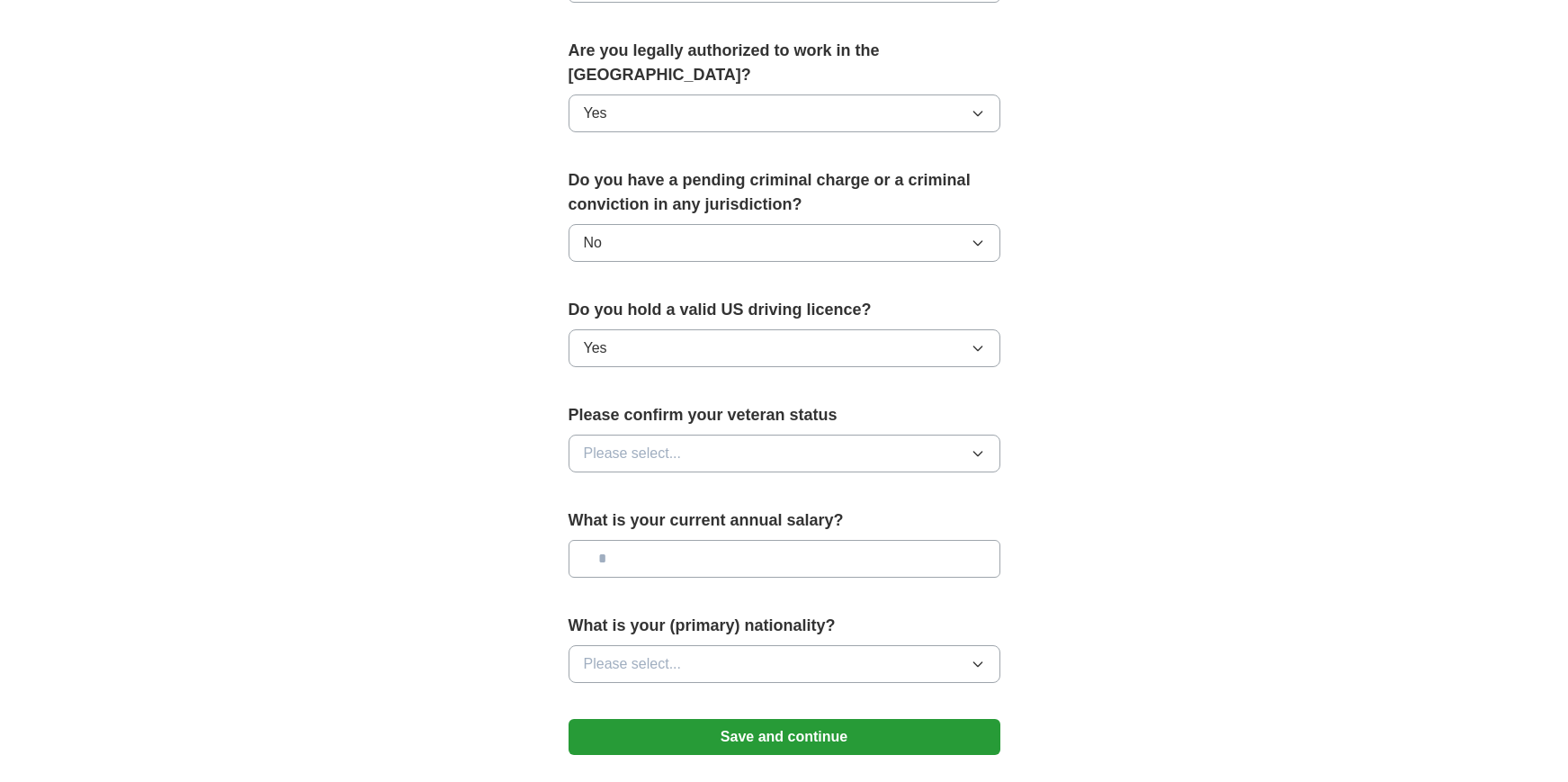
click at [927, 435] on button "Please select..." at bounding box center [784, 454] width 432 height 38
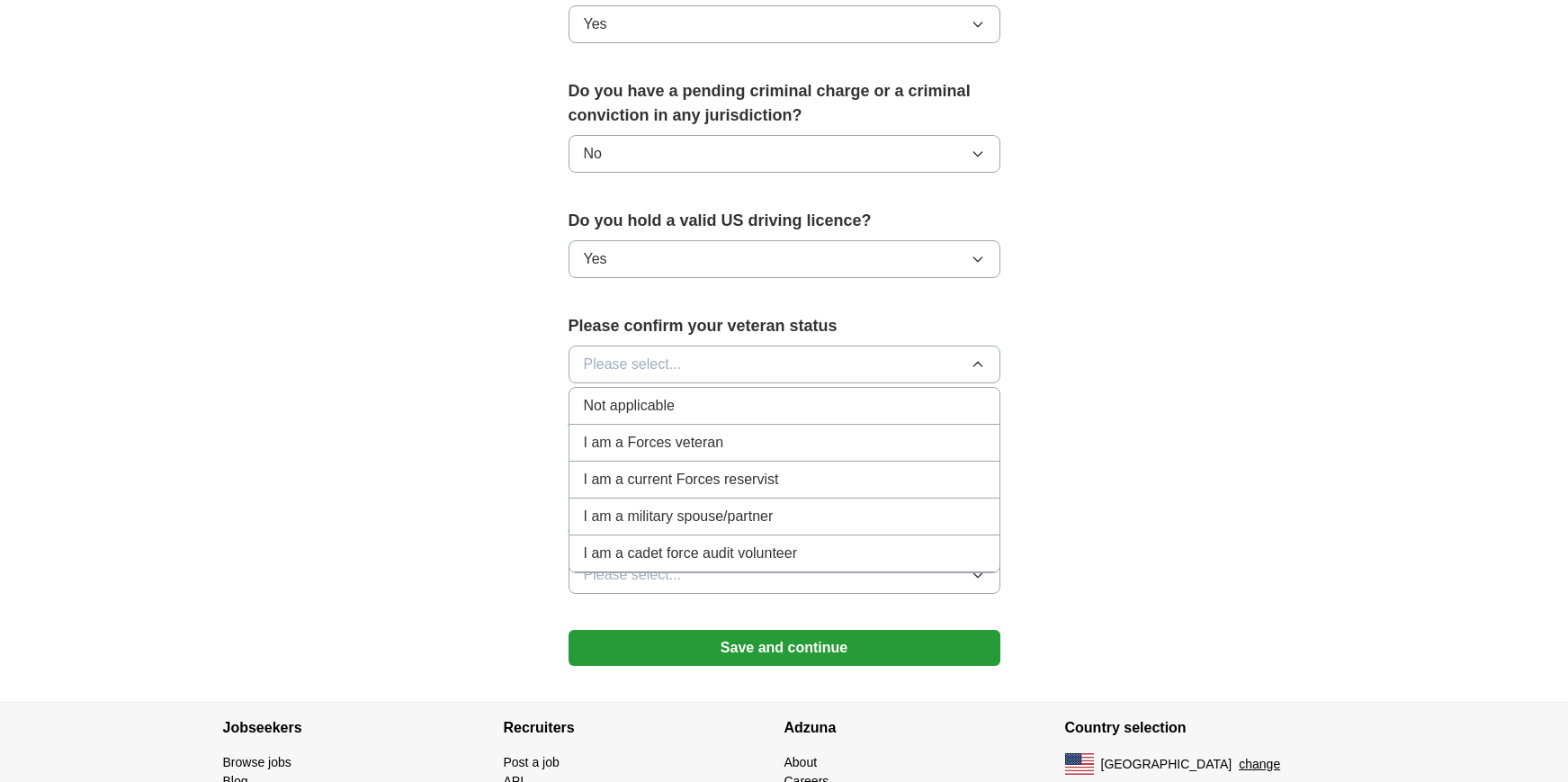
scroll to position [997, 0]
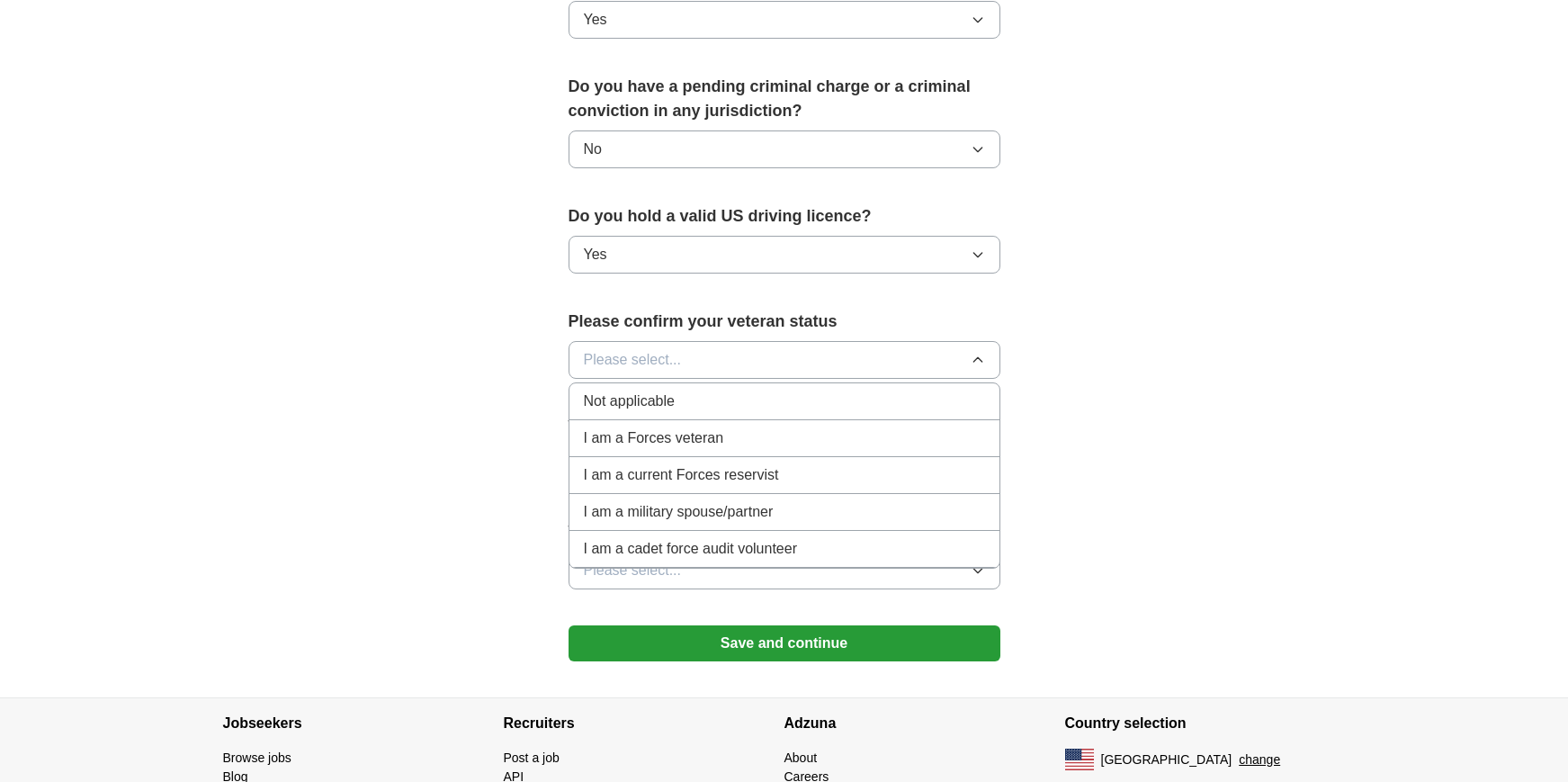
click at [776, 391] on div "Not applicable" at bounding box center [784, 401] width 401 height 22
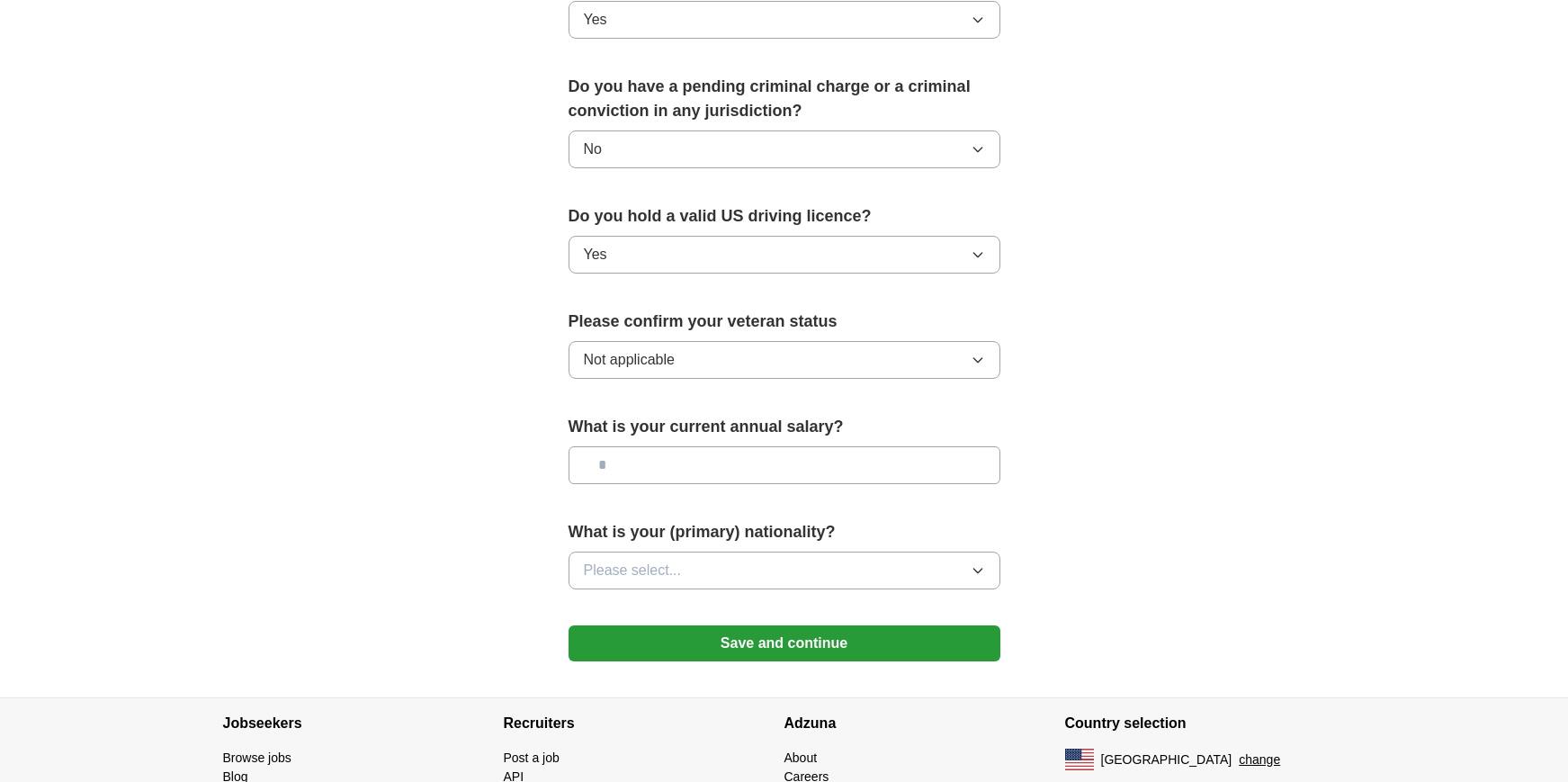
click at [710, 448] on input "text" at bounding box center [784, 466] width 432 height 38
type input "********"
click at [915, 552] on button "Please select..." at bounding box center [784, 570] width 432 height 38
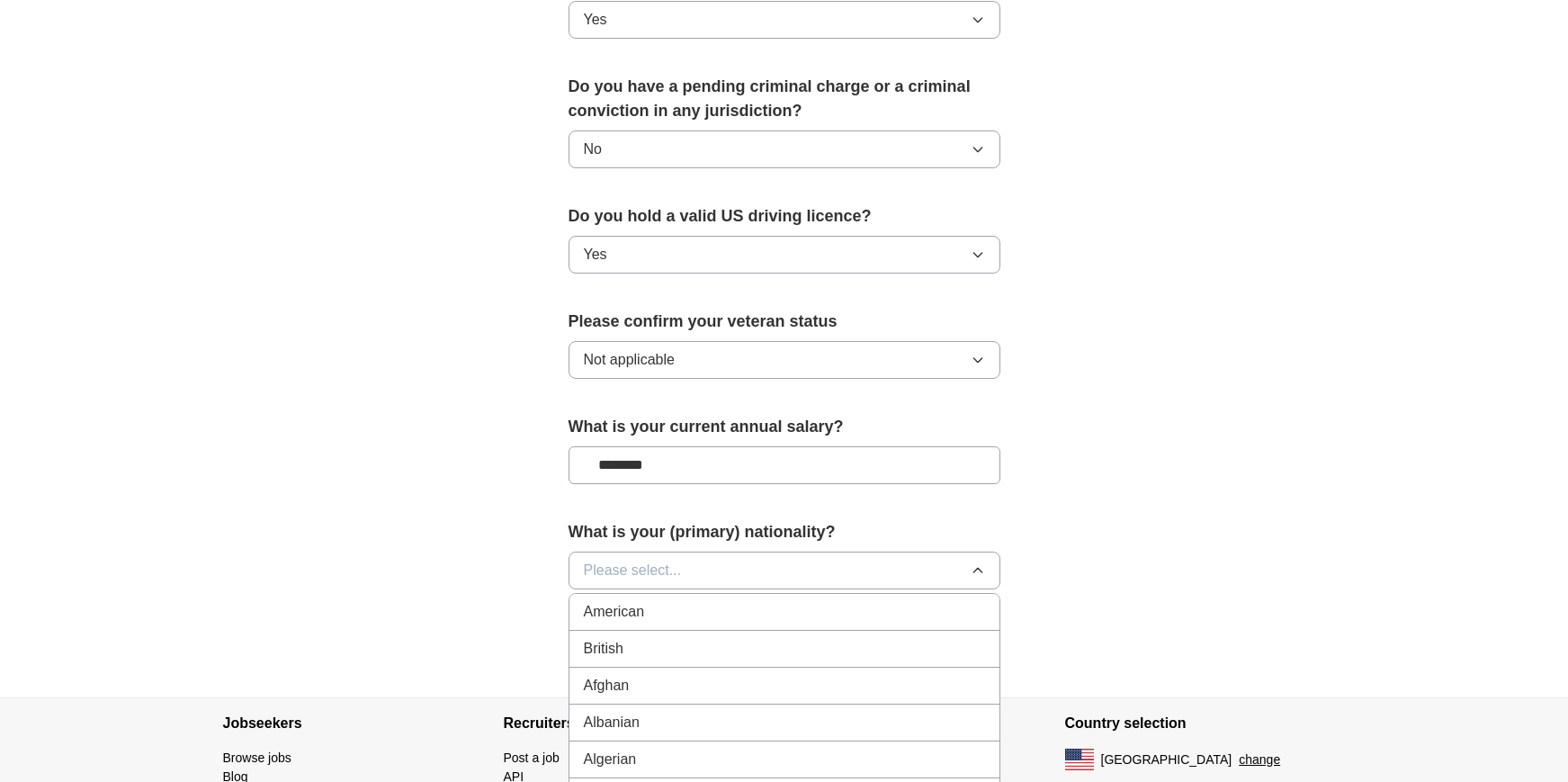
click at [892, 601] on div "American" at bounding box center [784, 612] width 401 height 22
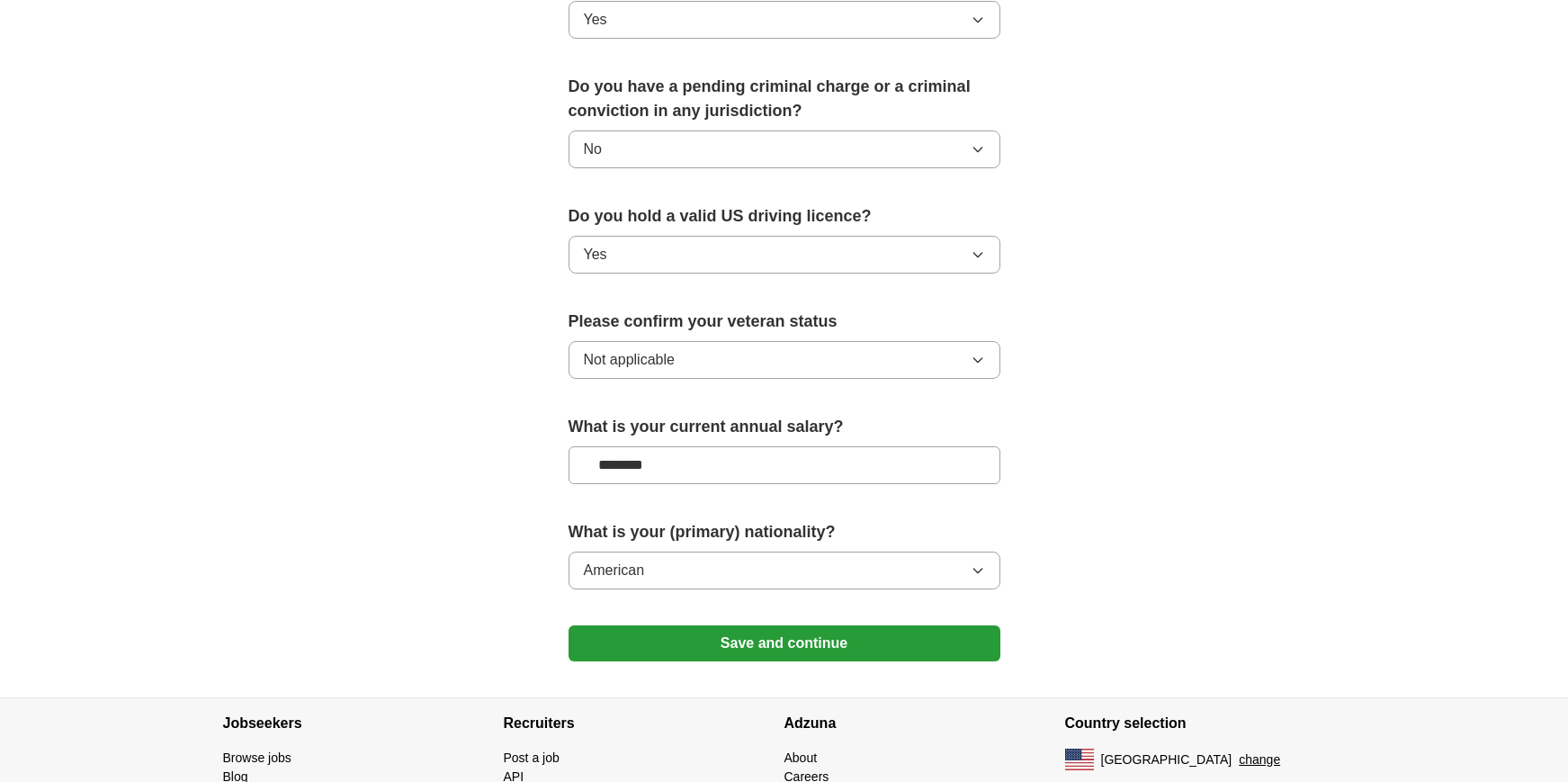
click at [932, 627] on button "Save and continue" at bounding box center [784, 644] width 432 height 36
